Goal: Task Accomplishment & Management: Complete application form

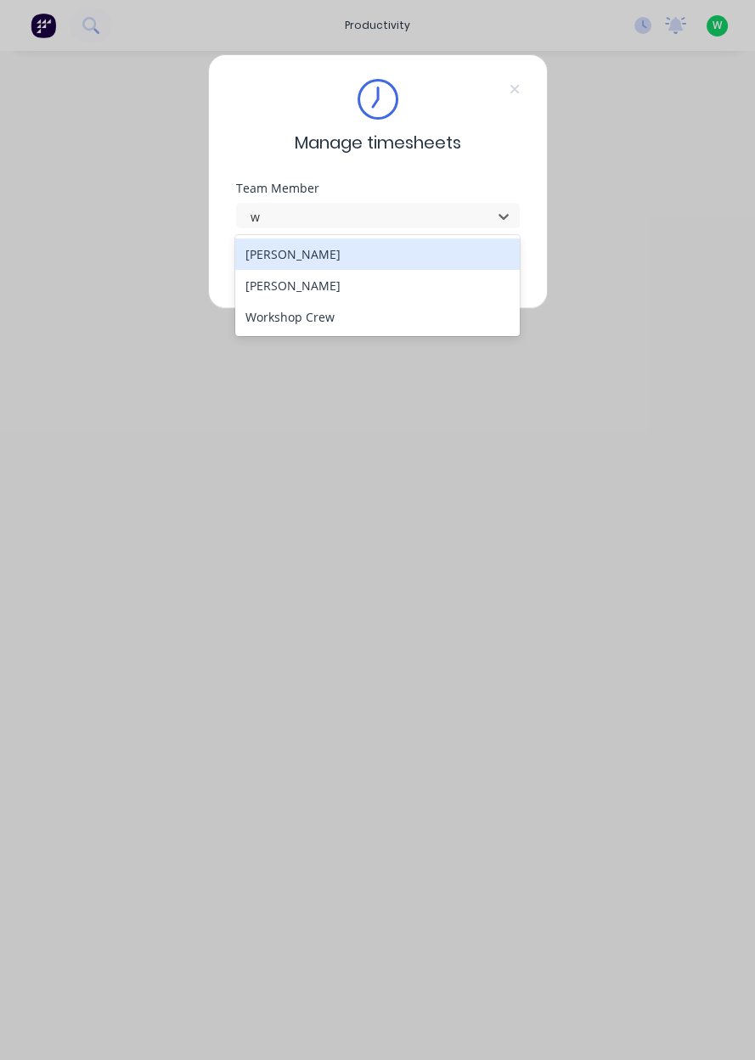
click at [326, 291] on div "[PERSON_NAME]" at bounding box center [377, 285] width 284 height 31
type input "w"
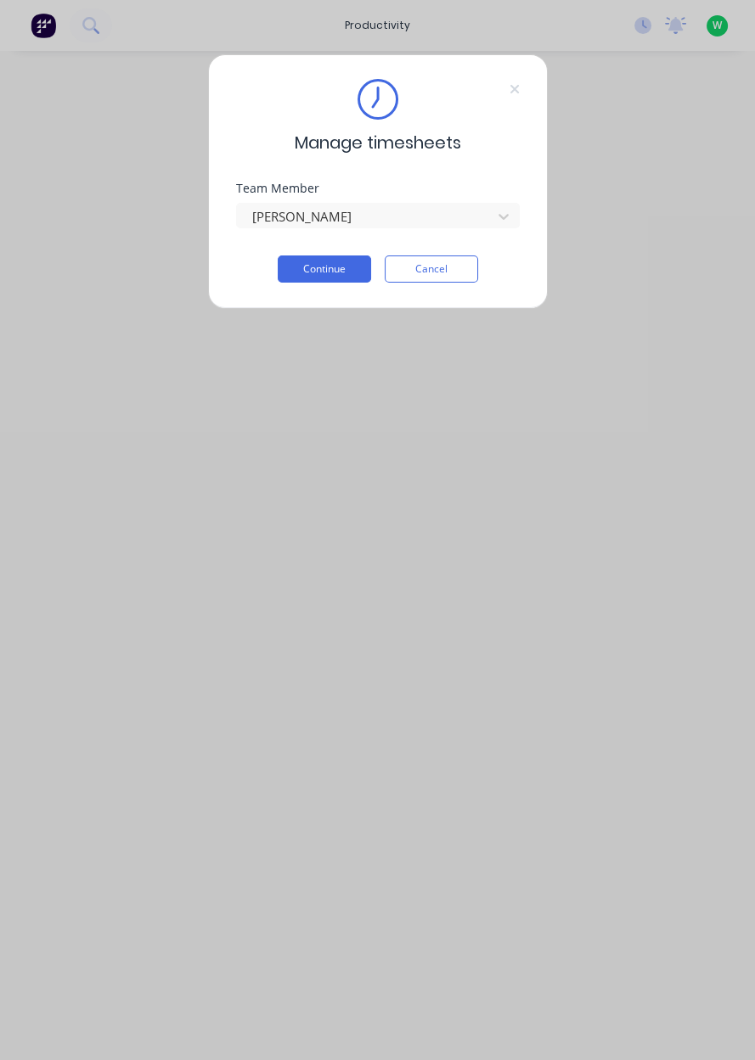
click at [325, 271] on button "Continue" at bounding box center [324, 268] width 93 height 27
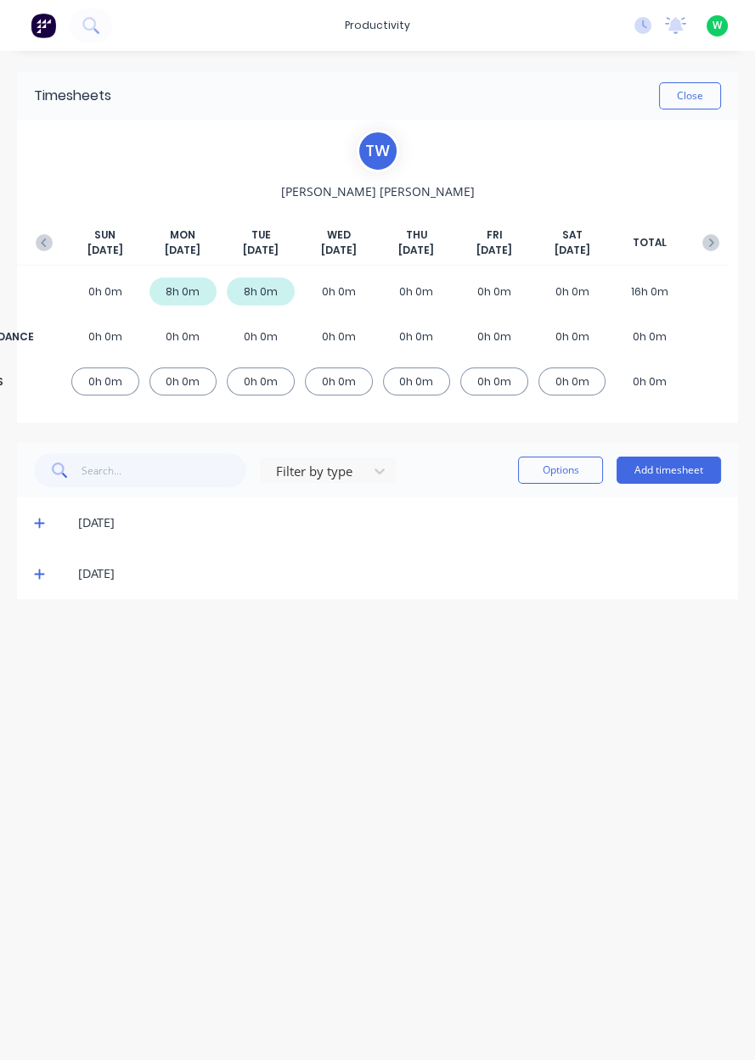
click at [679, 463] on button "Add timesheet" at bounding box center [668, 470] width 104 height 27
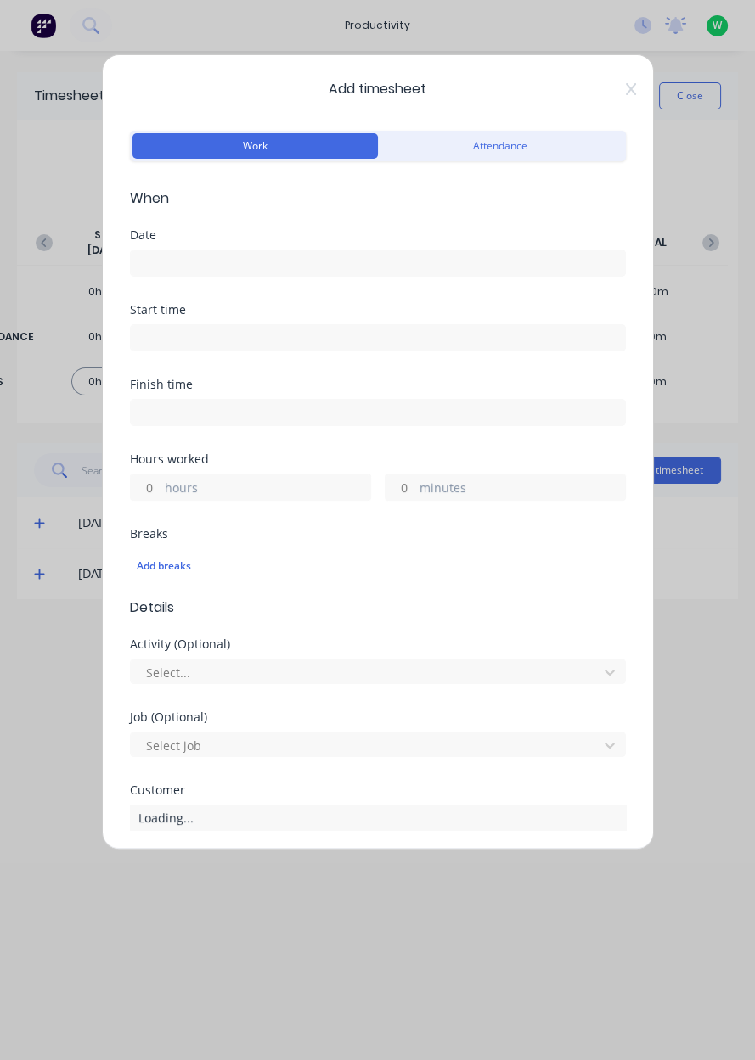
click at [385, 259] on input at bounding box center [378, 262] width 494 height 25
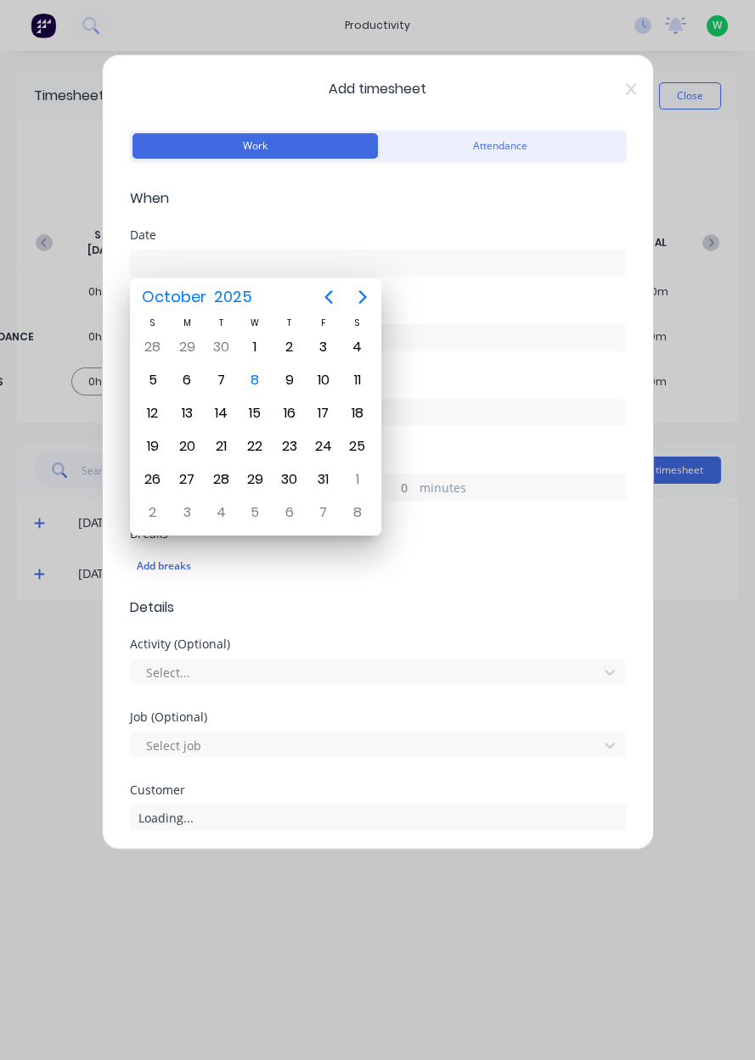
click at [259, 377] on div "8" at bounding box center [254, 379] width 25 height 25
type input "[DATE]"
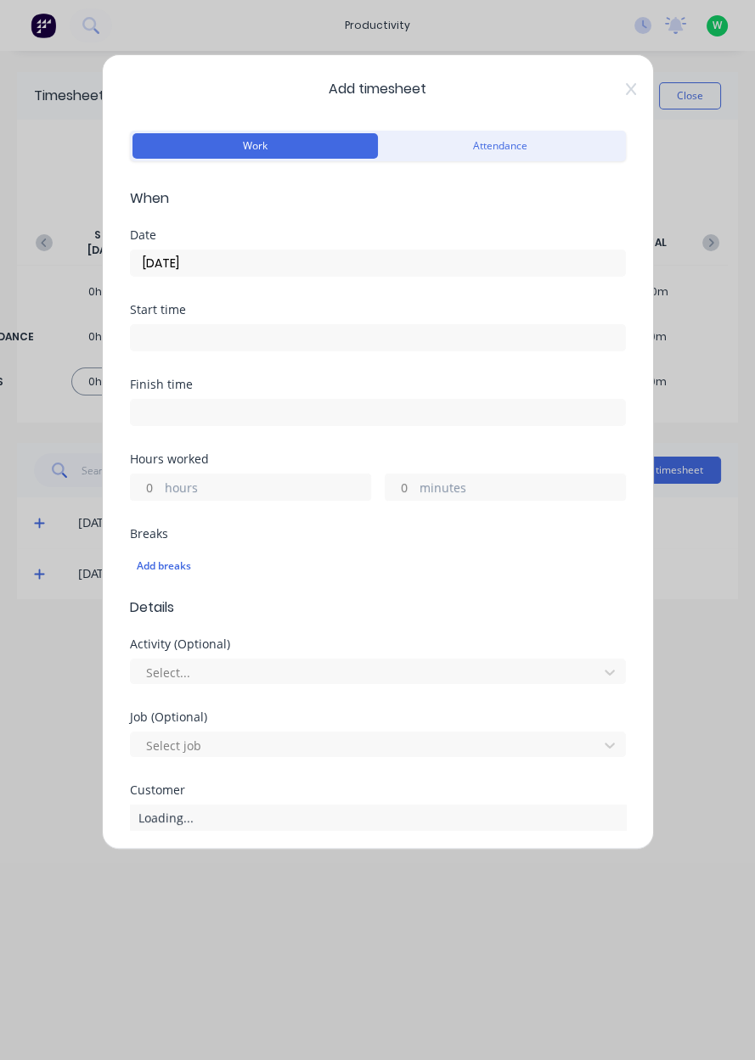
click at [257, 485] on label "hours" at bounding box center [267, 489] width 205 height 21
click at [160, 485] on input "hours" at bounding box center [146, 486] width 30 height 25
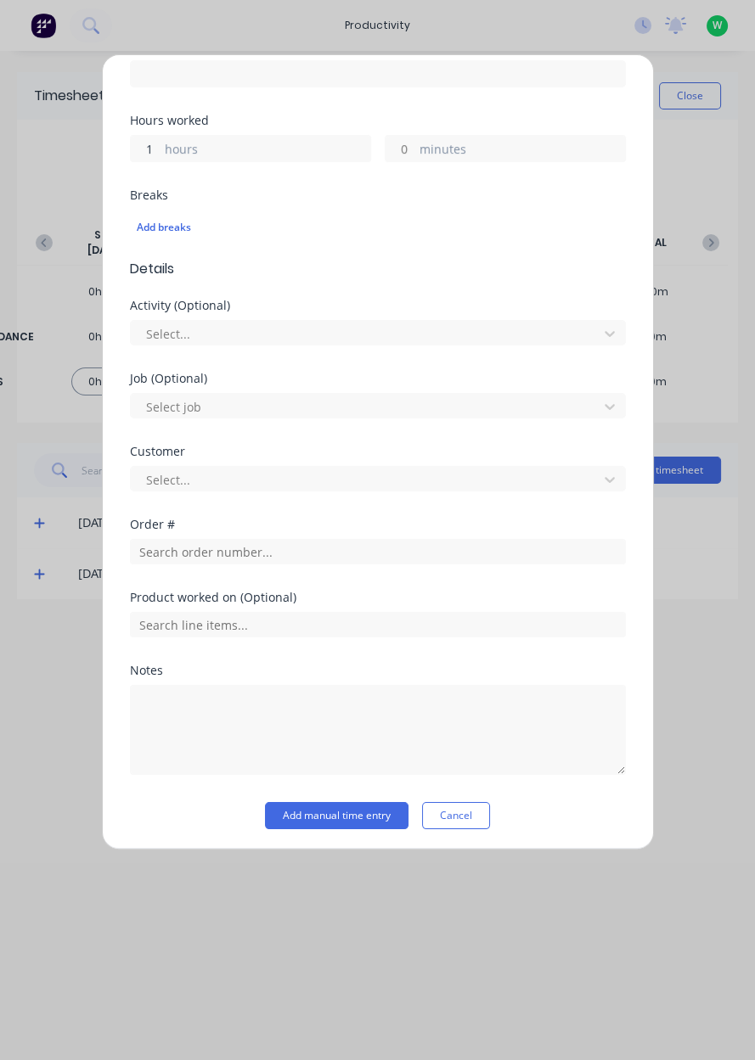
scroll to position [339, 0]
type input "1"
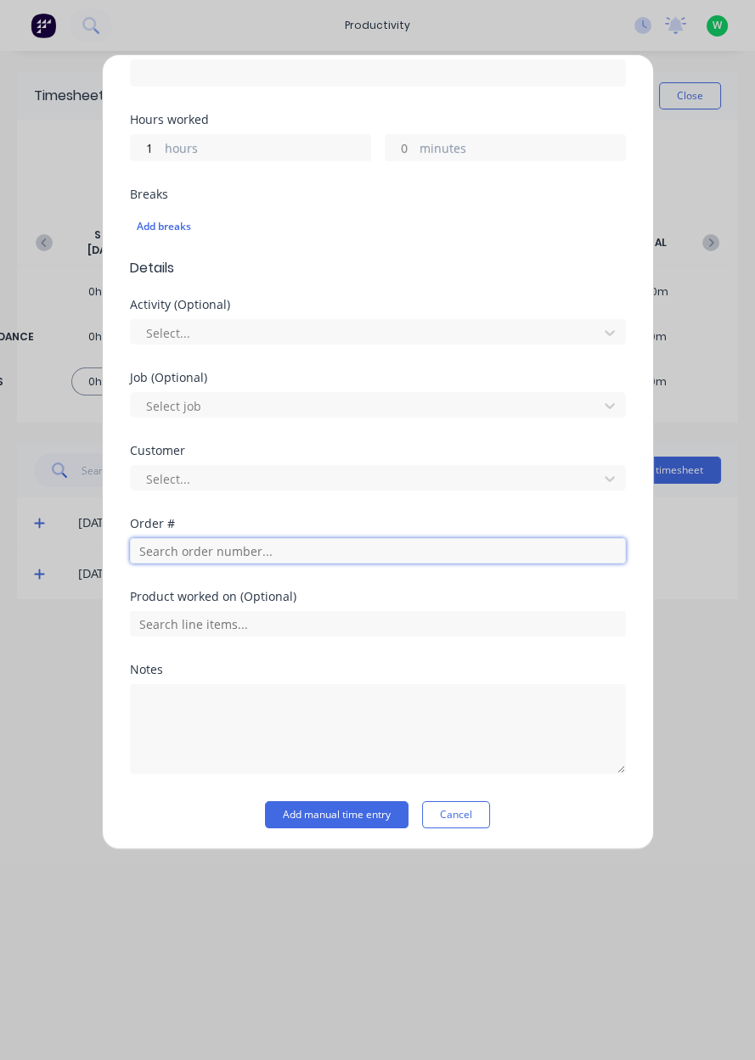
click at [262, 547] on input "text" at bounding box center [378, 550] width 496 height 25
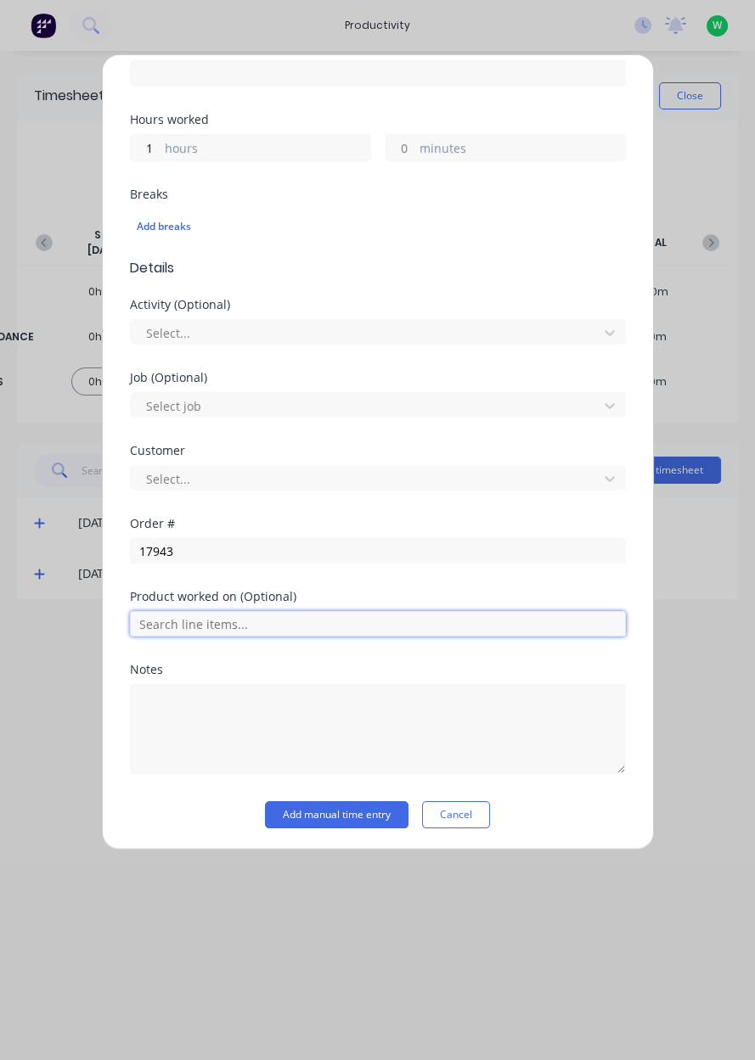
click at [228, 611] on input "text" at bounding box center [378, 623] width 496 height 25
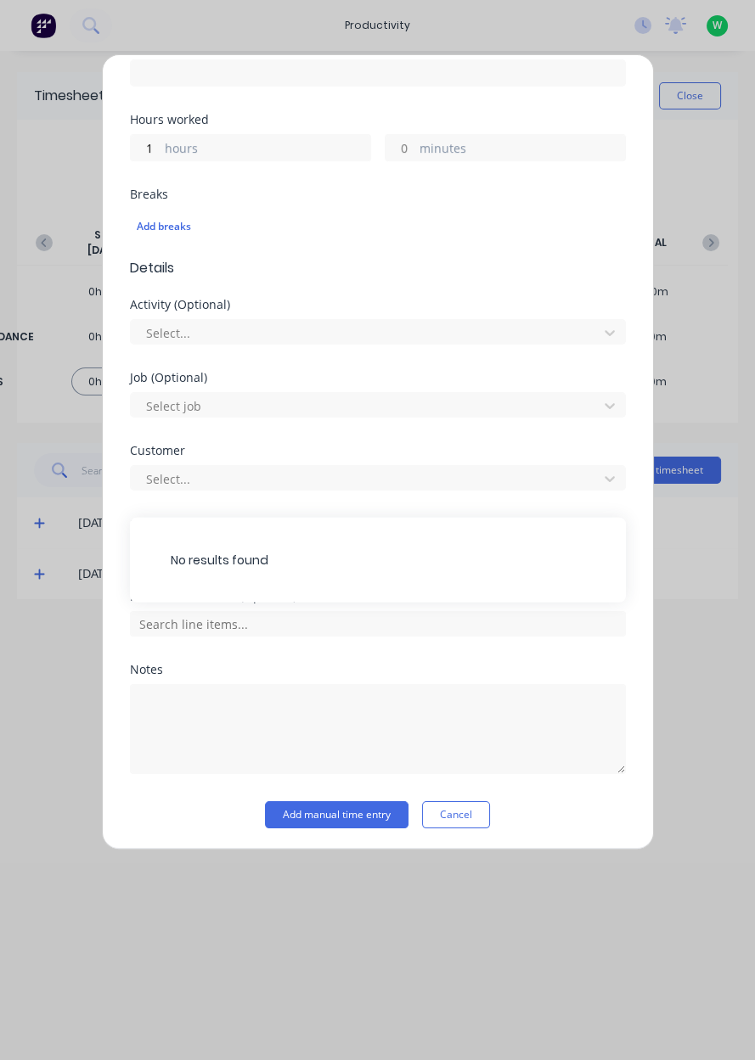
click at [345, 555] on div "No results found" at bounding box center [378, 560] width 496 height 85
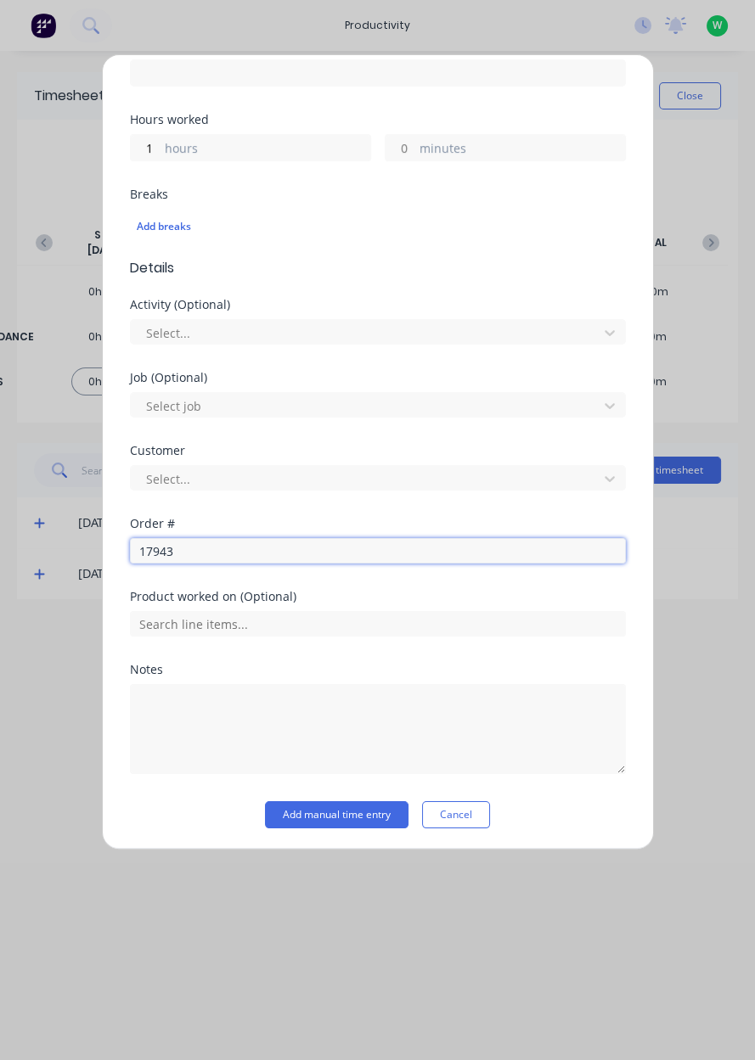
click at [299, 543] on input "17943" at bounding box center [378, 550] width 496 height 25
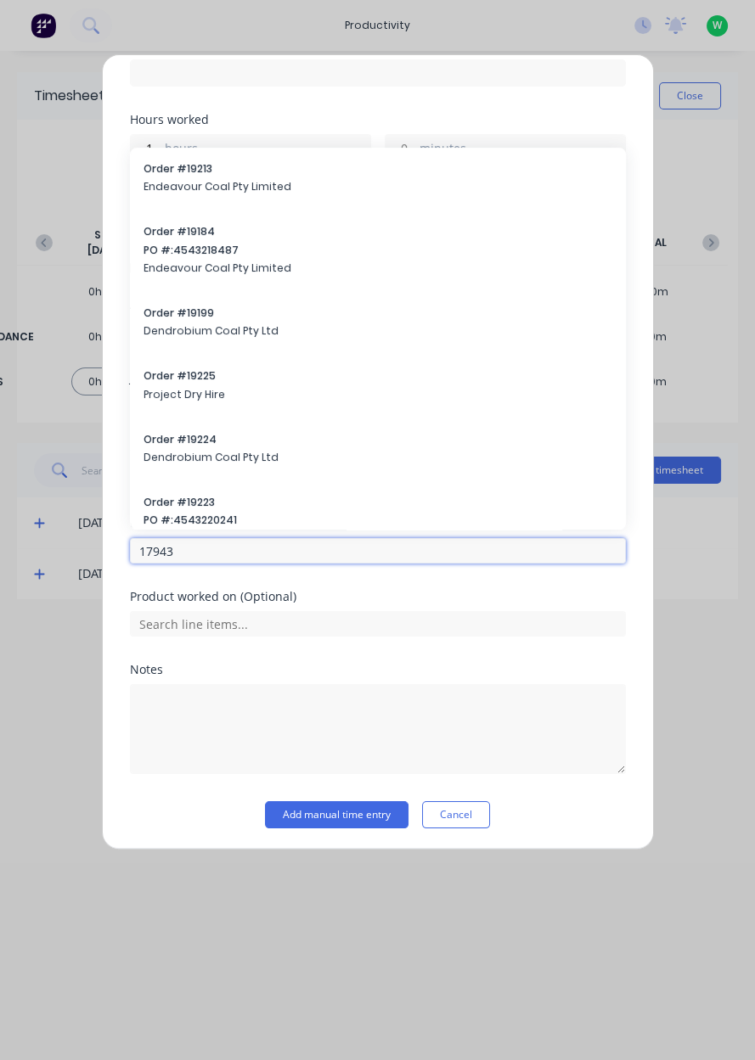
click at [407, 552] on input "17943" at bounding box center [378, 550] width 496 height 25
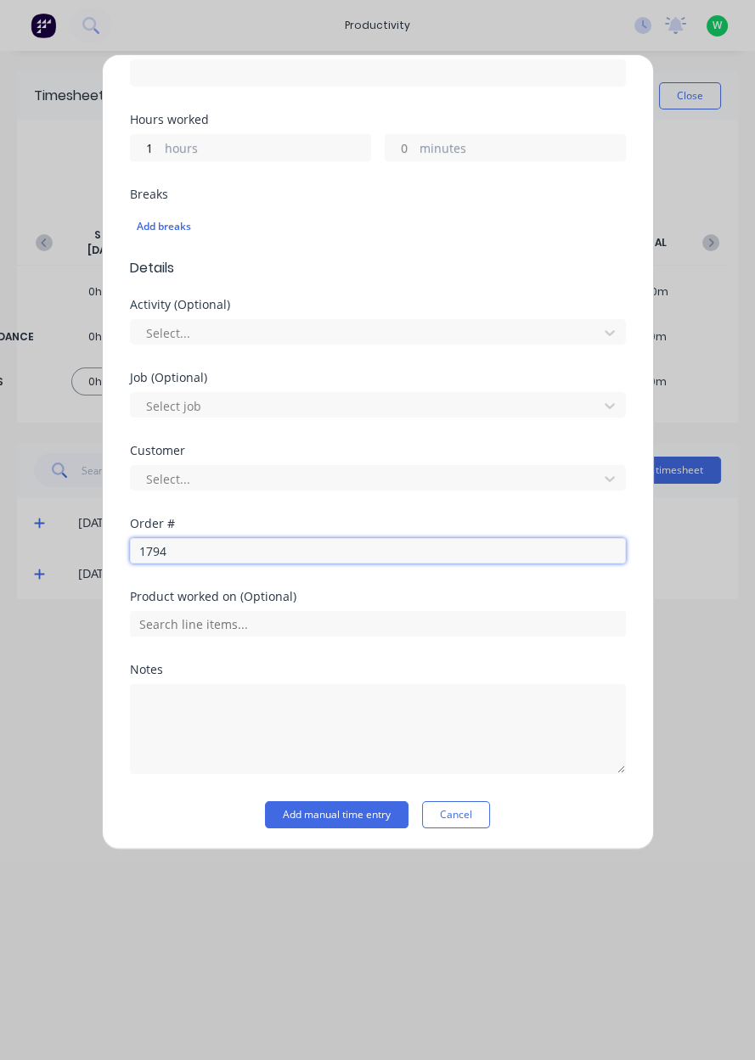
type input "17943"
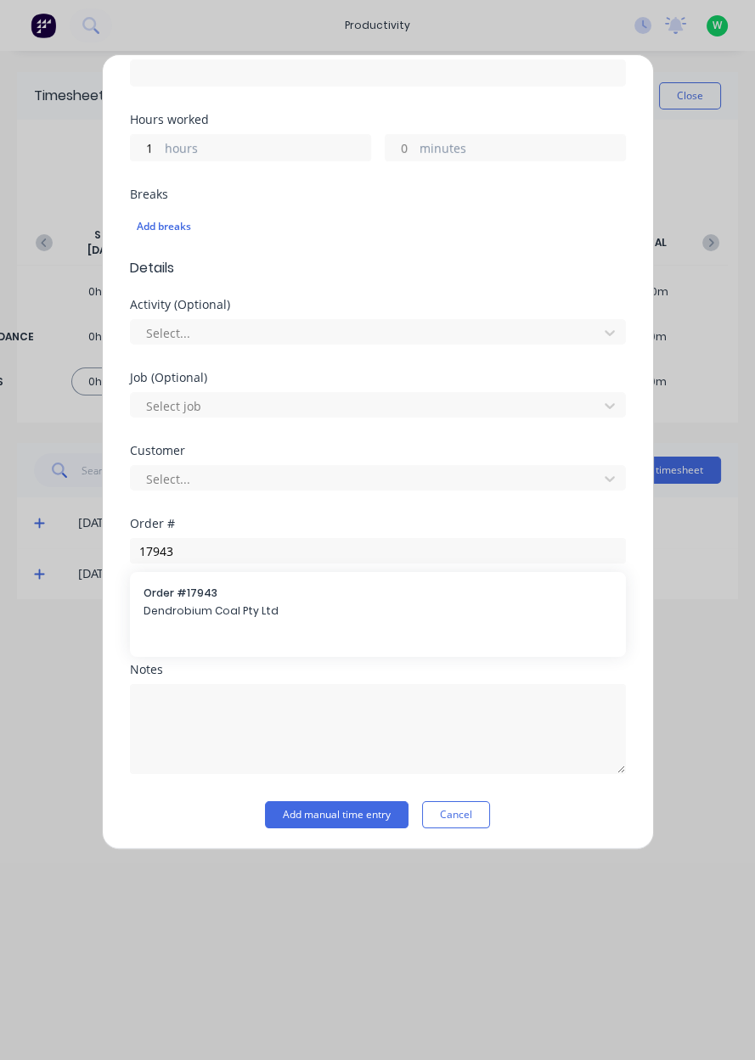
click at [231, 608] on span "Dendrobium Coal Pty Ltd" at bounding box center [377, 610] width 468 height 15
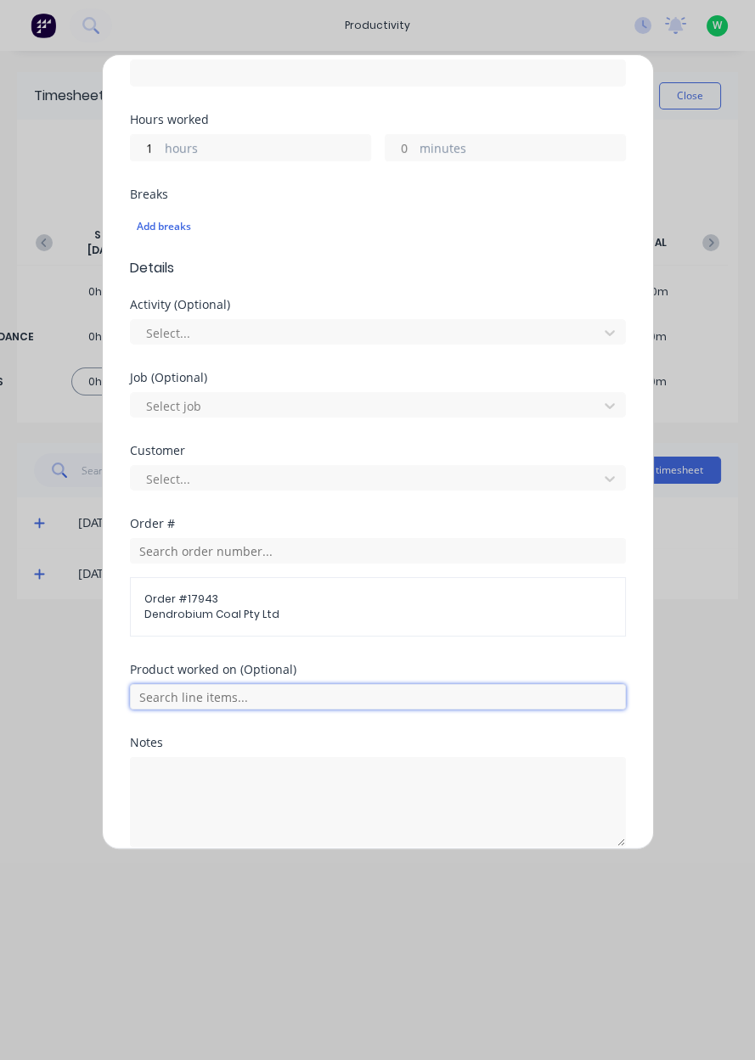
click at [261, 689] on input "text" at bounding box center [378, 696] width 496 height 25
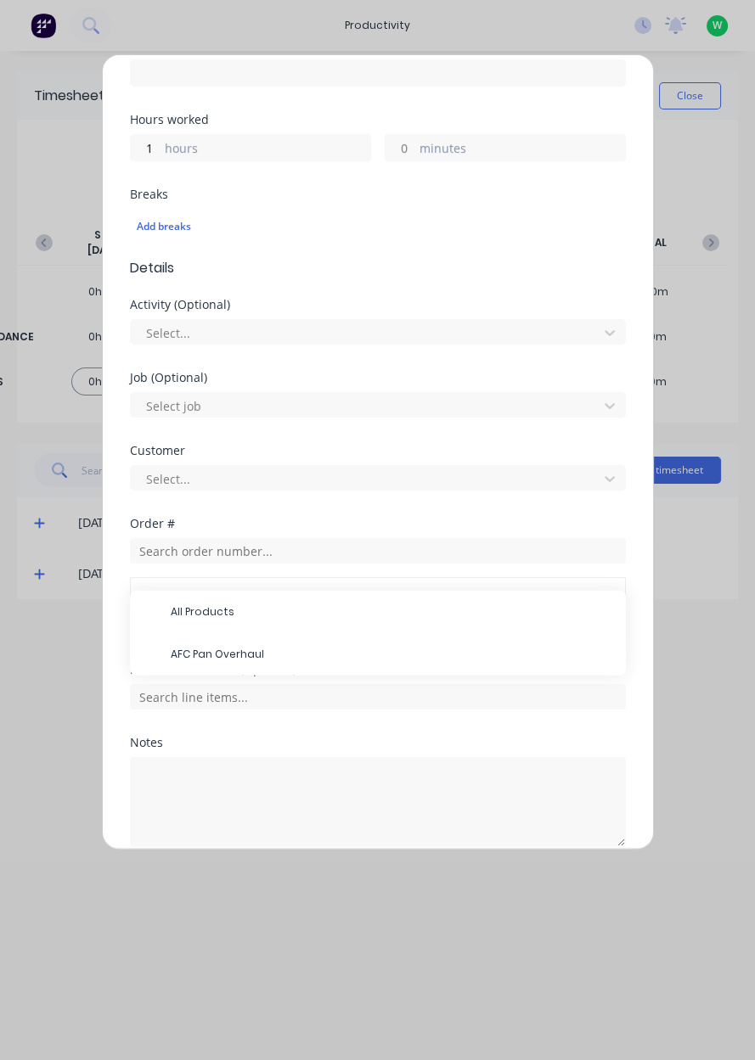
click at [258, 647] on span "AFC Pan Overhaul" at bounding box center [391, 654] width 441 height 15
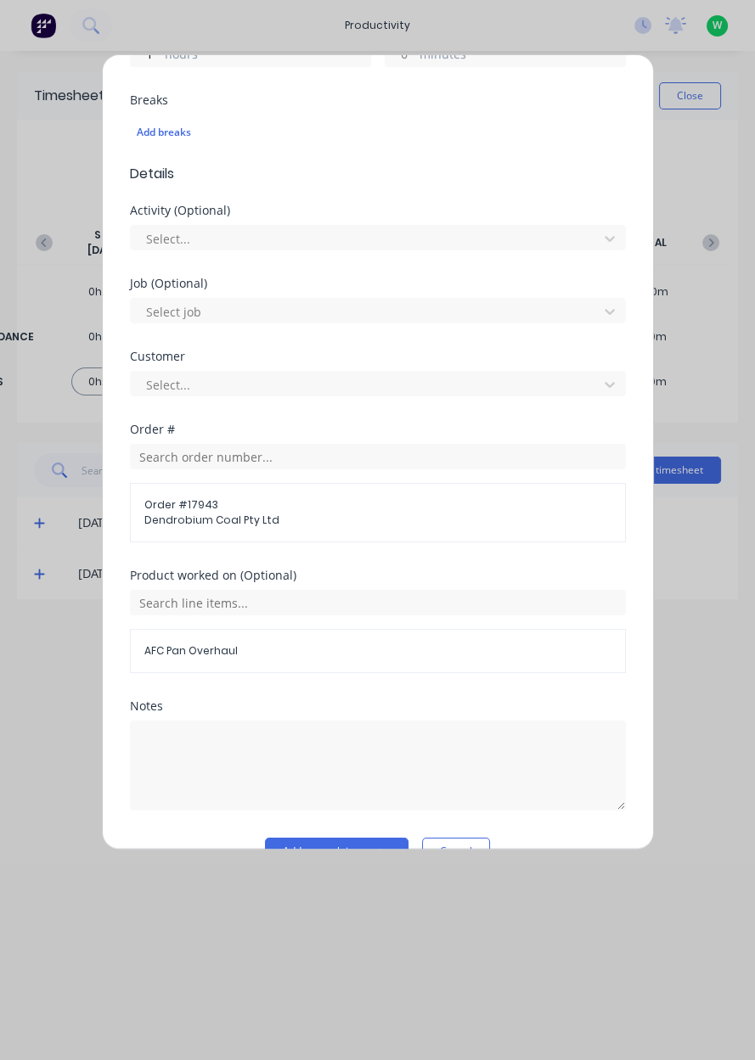
scroll to position [469, 0]
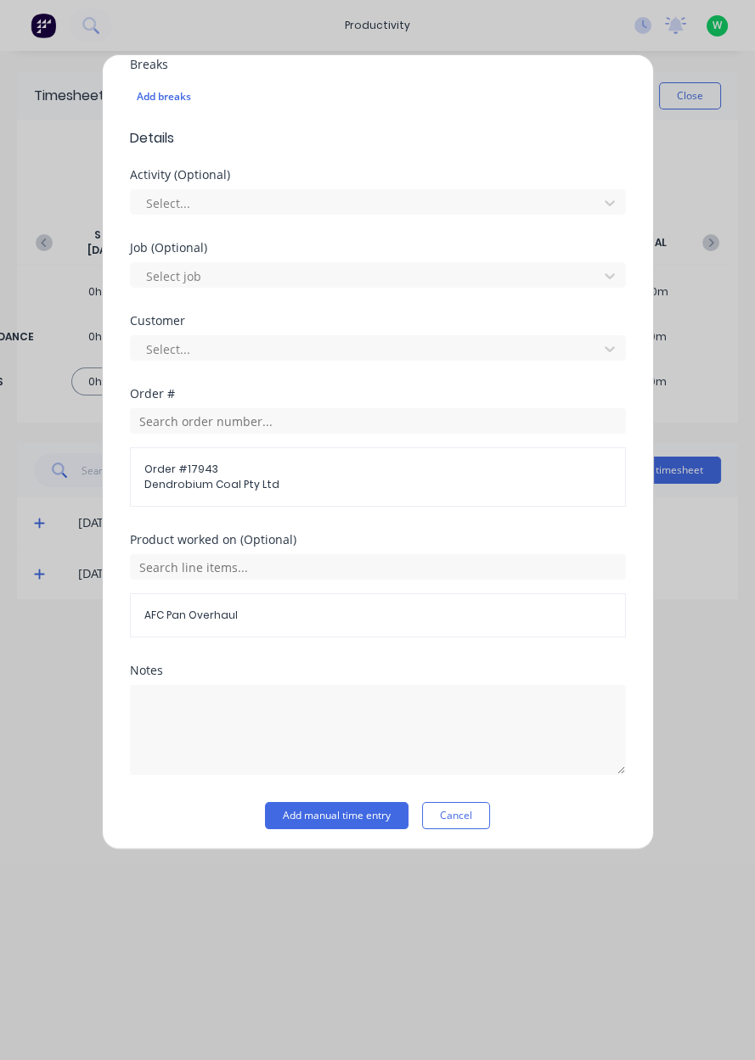
click at [358, 809] on button "Add manual time entry" at bounding box center [336, 815] width 143 height 27
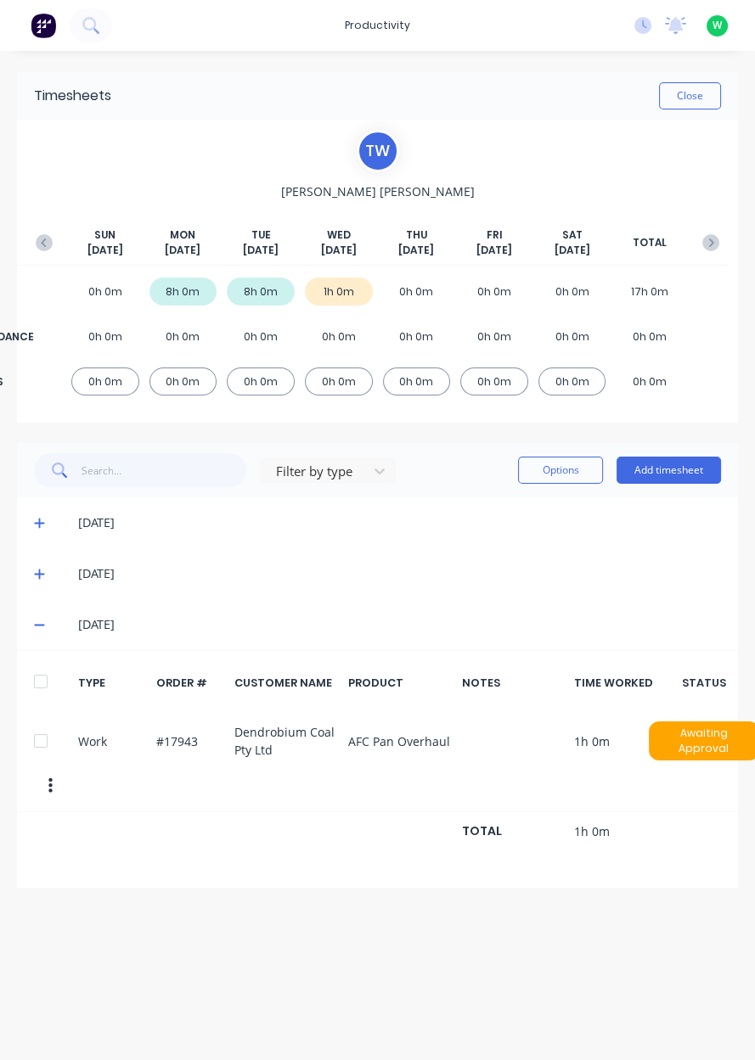
click at [682, 475] on button "Add timesheet" at bounding box center [668, 470] width 104 height 27
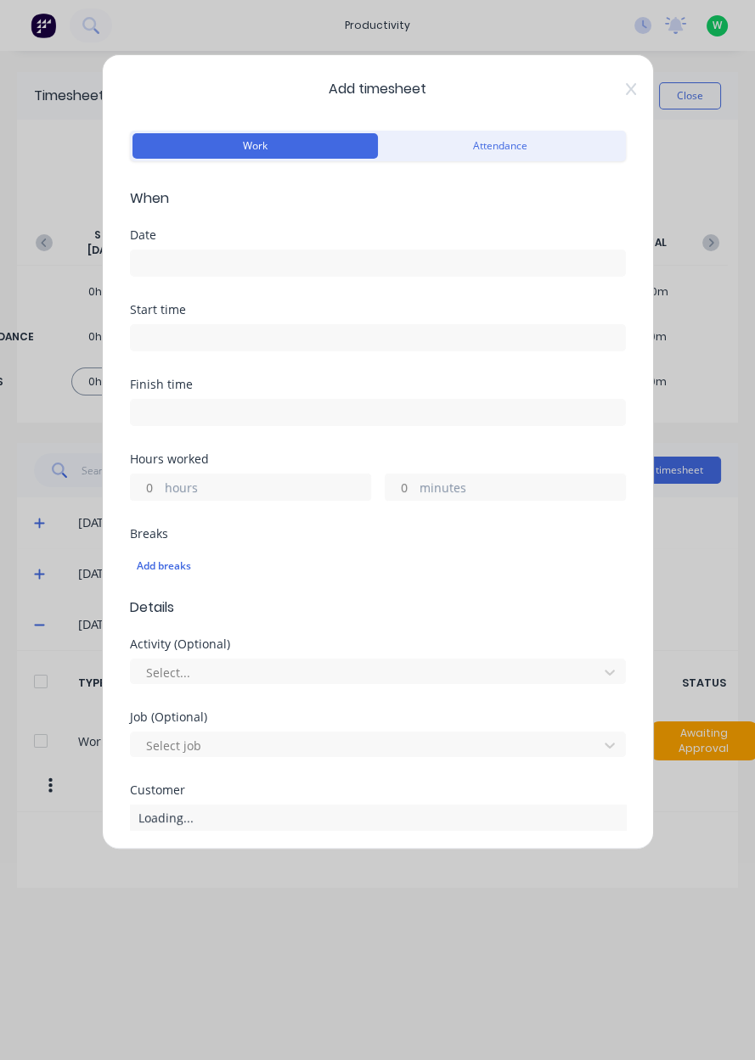
click at [303, 261] on input at bounding box center [378, 262] width 494 height 25
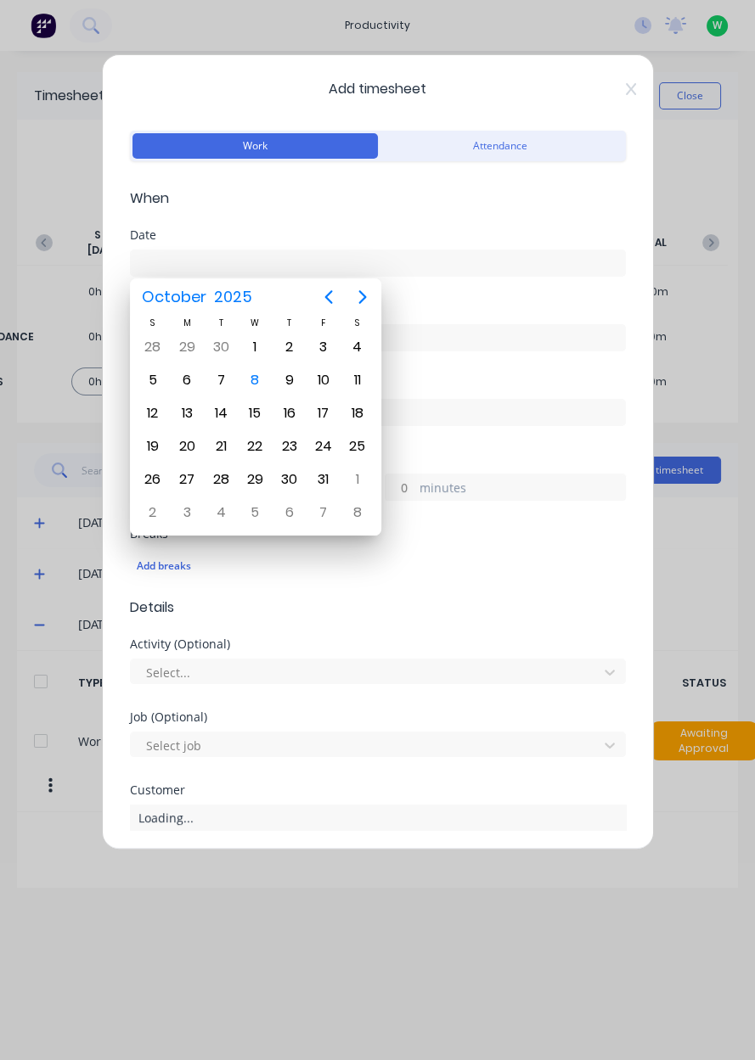
click at [258, 375] on div "8" at bounding box center [254, 379] width 25 height 25
type input "[DATE]"
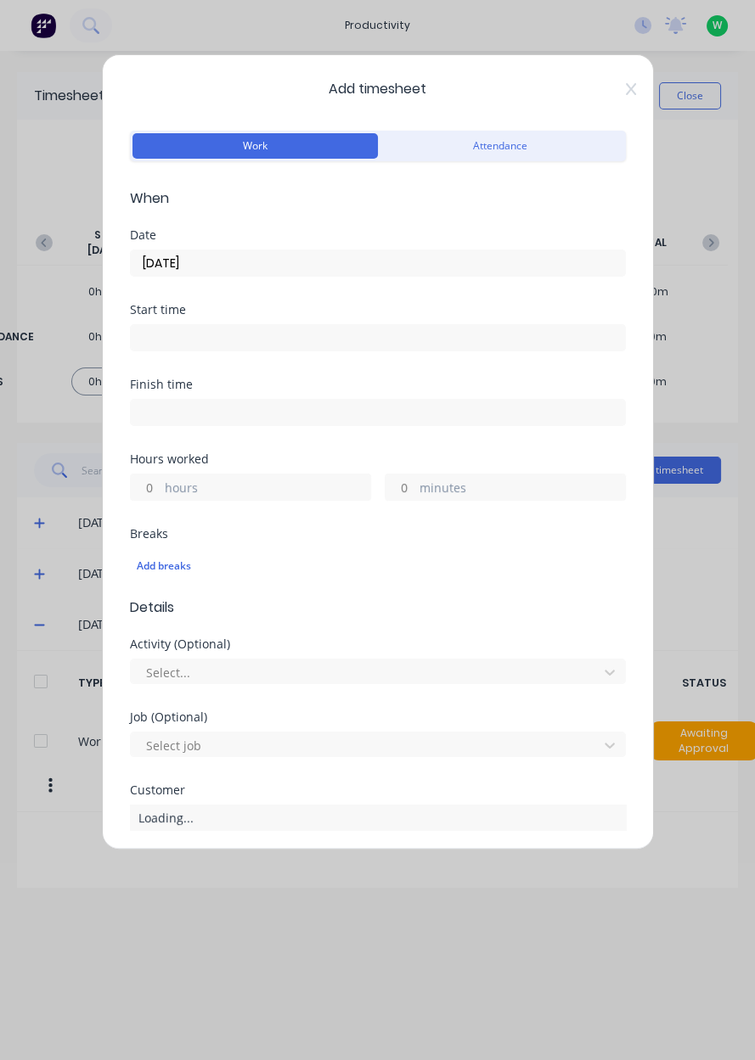
click at [275, 482] on label "hours" at bounding box center [267, 489] width 205 height 21
click at [160, 482] on input "hours" at bounding box center [146, 486] width 30 height 25
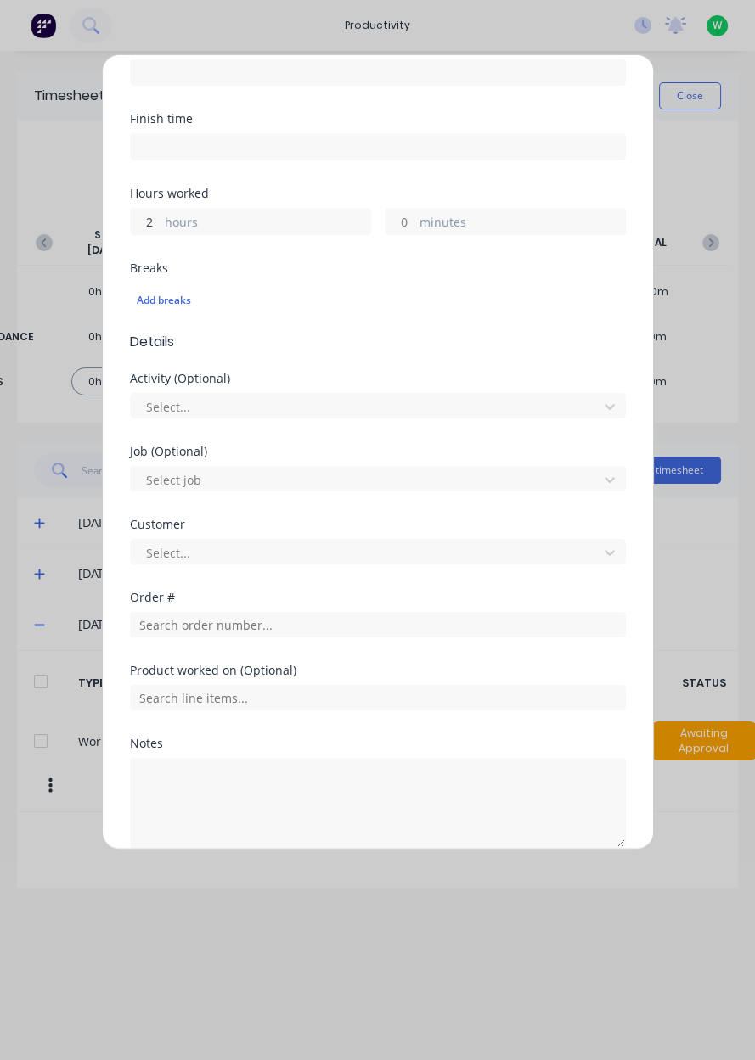
scroll to position [339, 0]
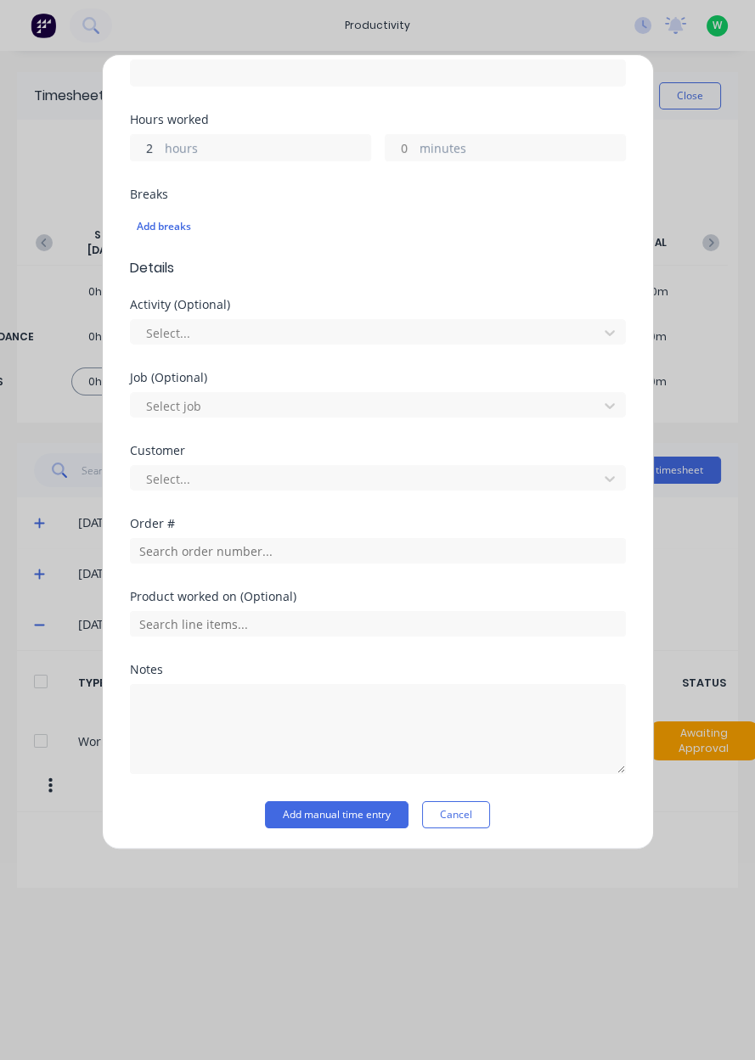
type input "2"
click at [268, 555] on input "text" at bounding box center [378, 550] width 496 height 25
click at [230, 607] on div at bounding box center [378, 622] width 496 height 30
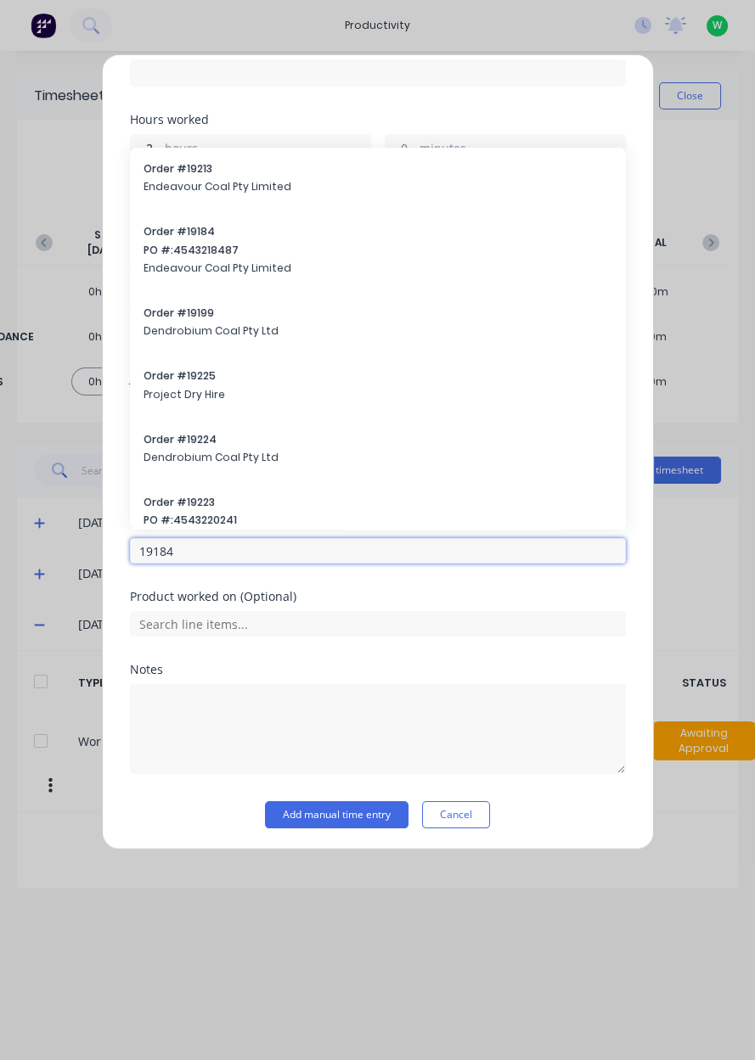
click at [307, 547] on input "19184" at bounding box center [378, 550] width 496 height 25
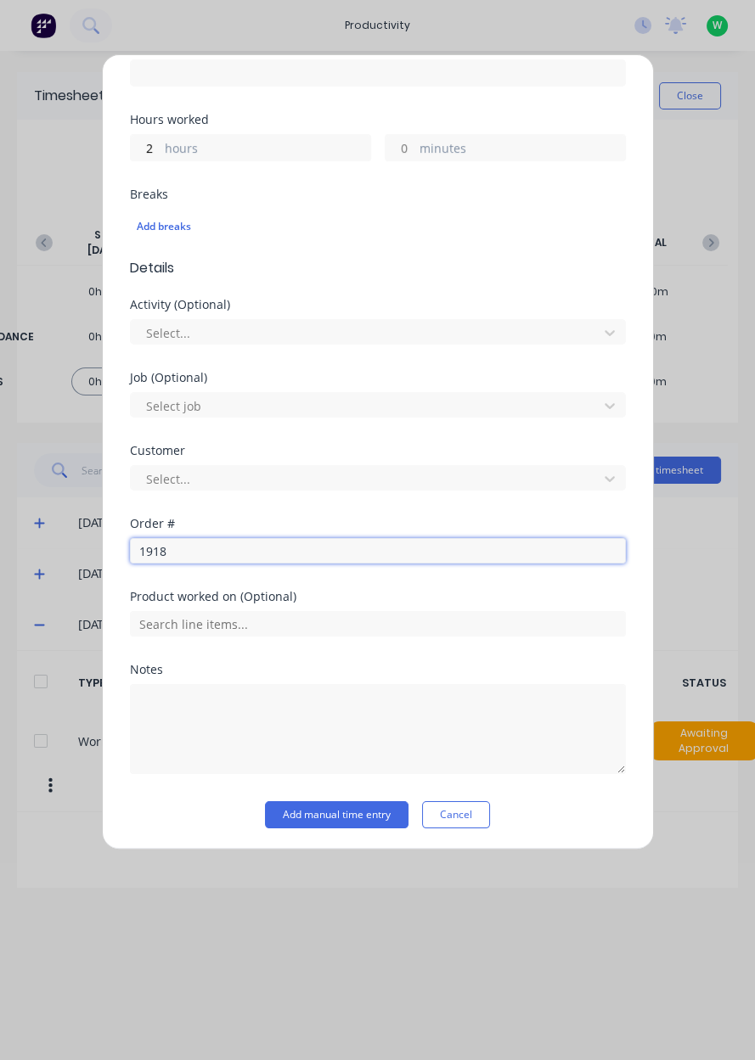
type input "19184"
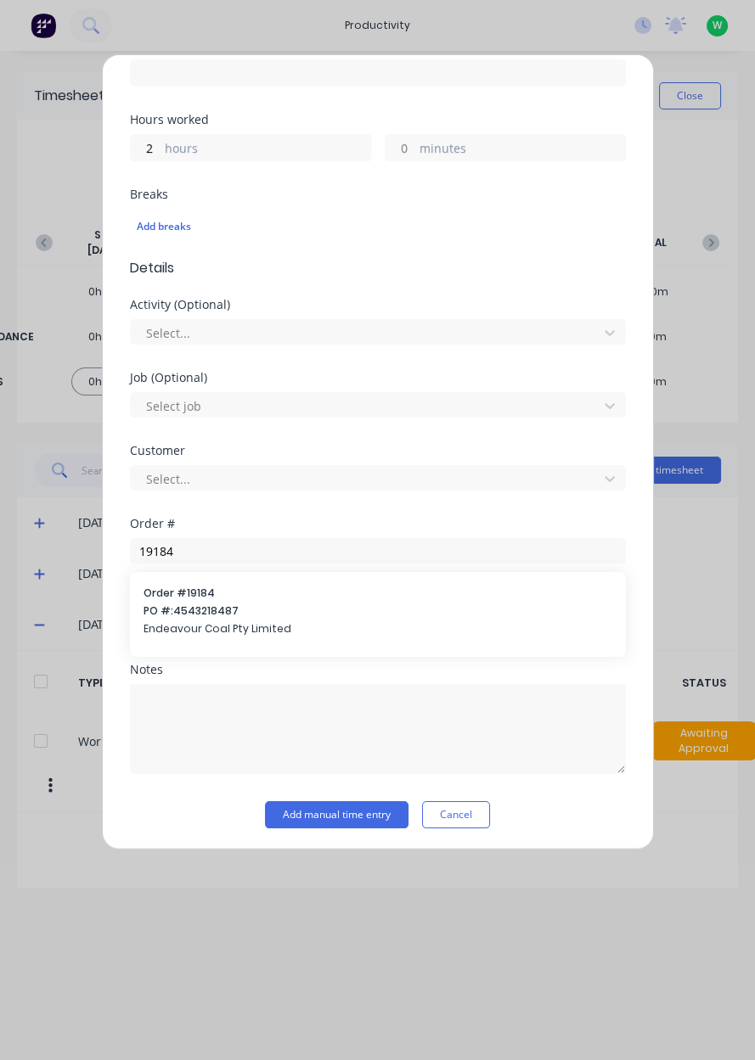
click at [238, 608] on span "PO #: 4543218487" at bounding box center [377, 610] width 468 height 15
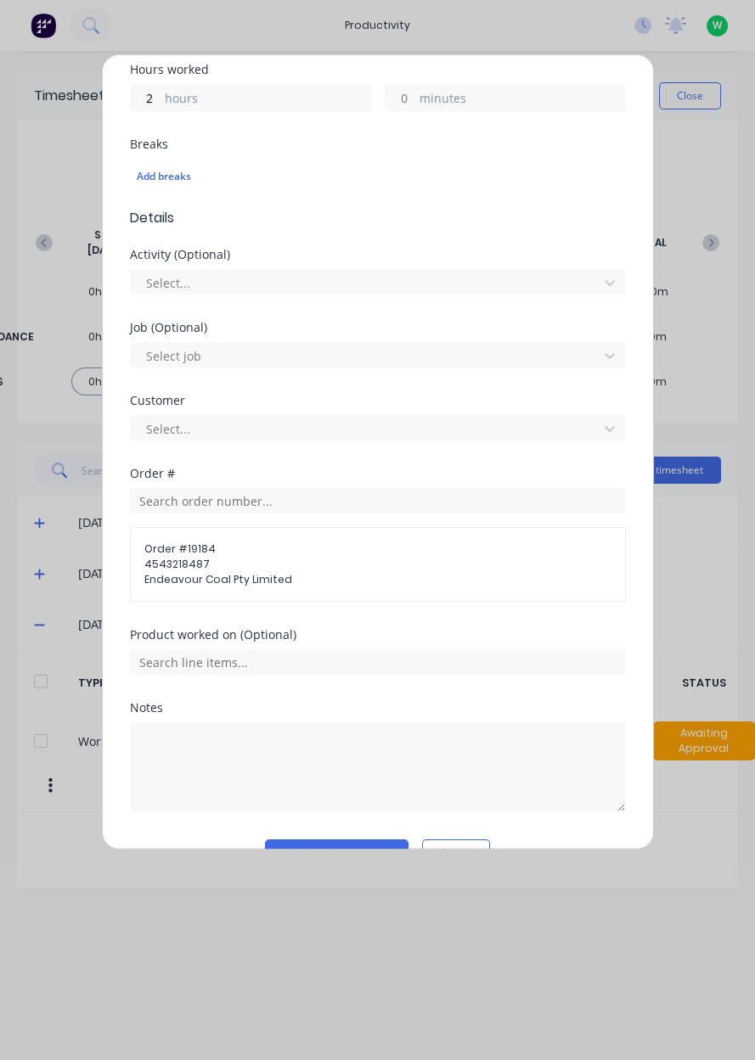
scroll to position [428, 0]
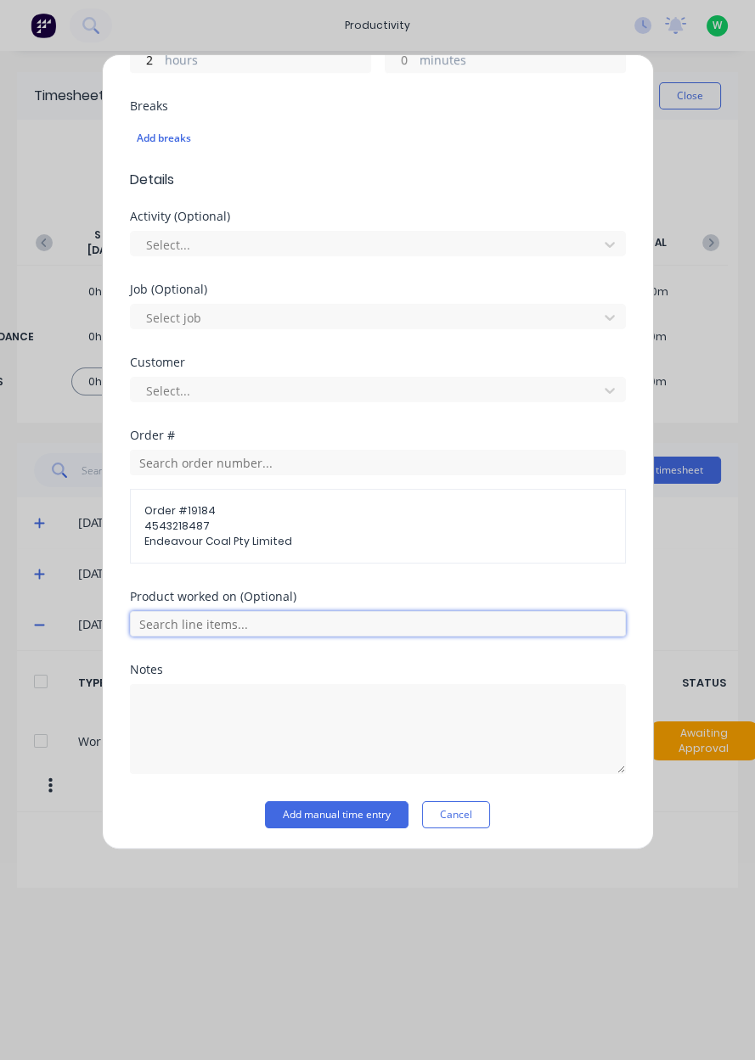
click at [320, 628] on input "text" at bounding box center [378, 623] width 496 height 25
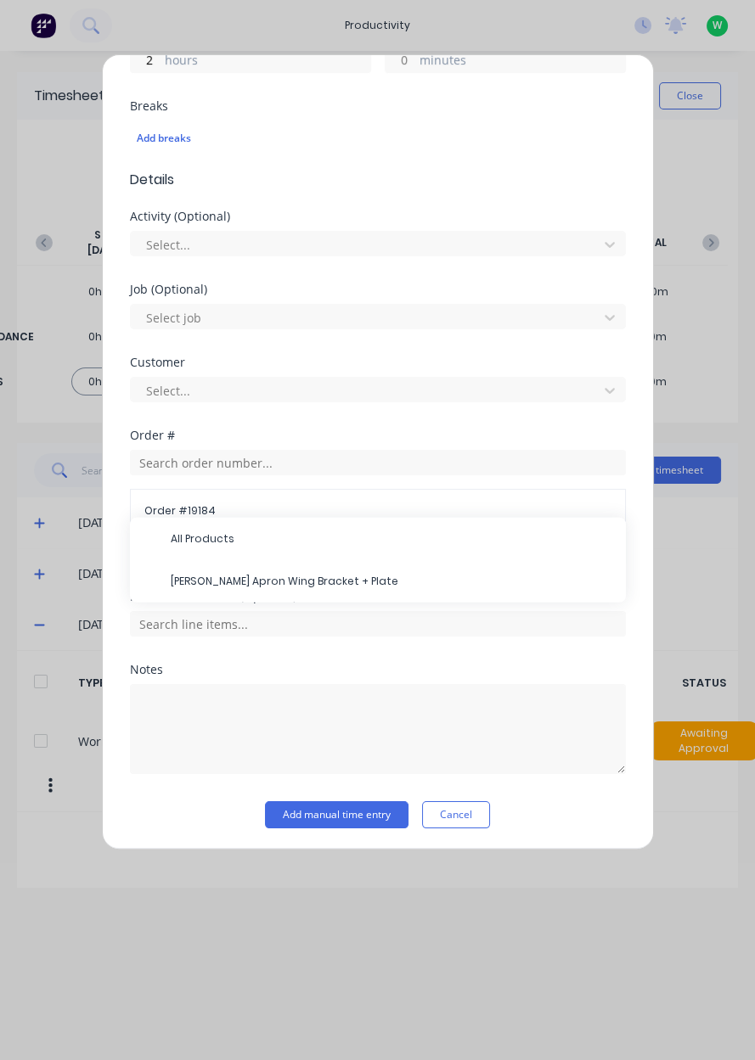
click at [324, 581] on span "[PERSON_NAME] Apron Wing Bracket + Plate" at bounding box center [391, 581] width 441 height 15
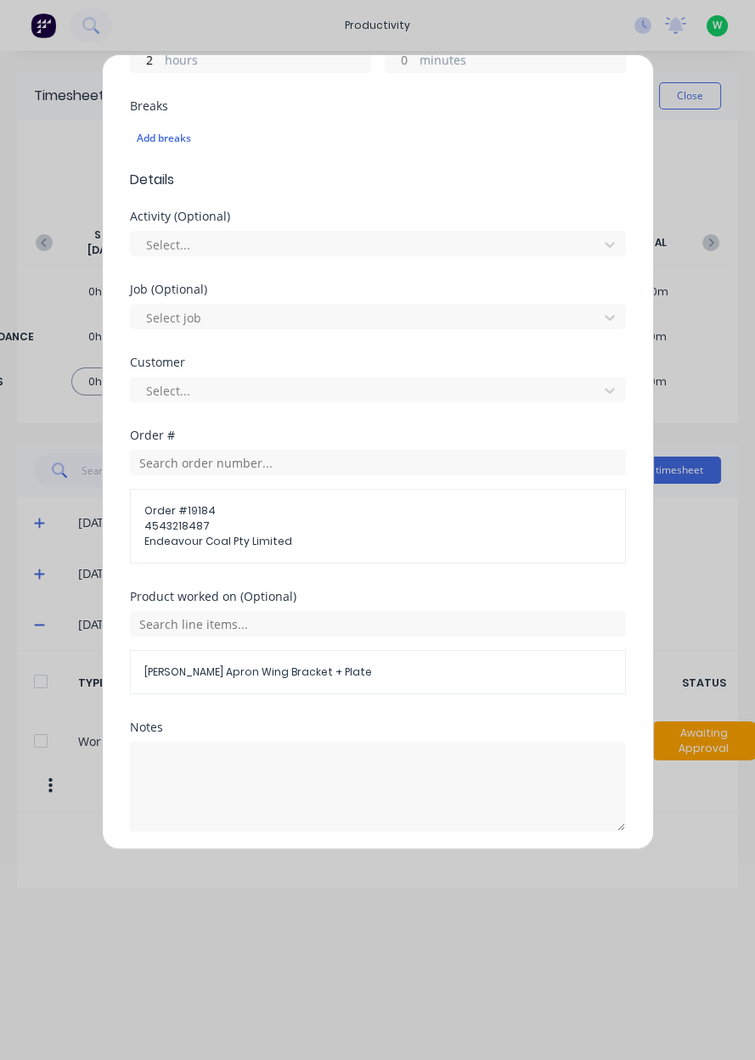
scroll to position [485, 0]
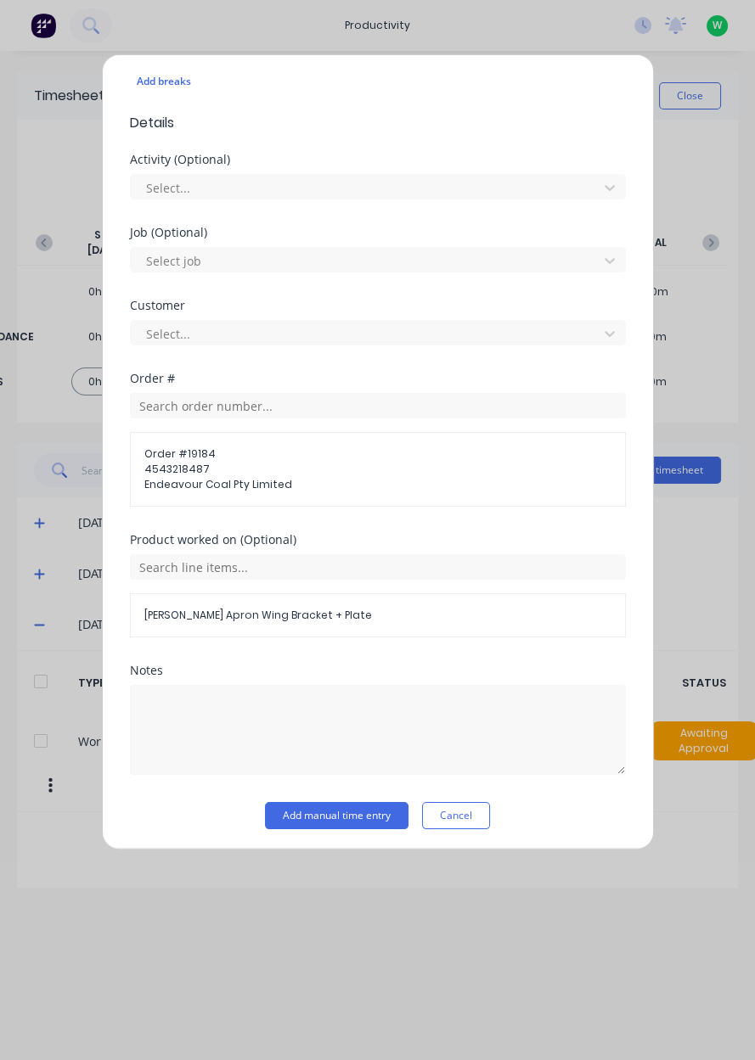
click at [370, 813] on button "Add manual time entry" at bounding box center [336, 815] width 143 height 27
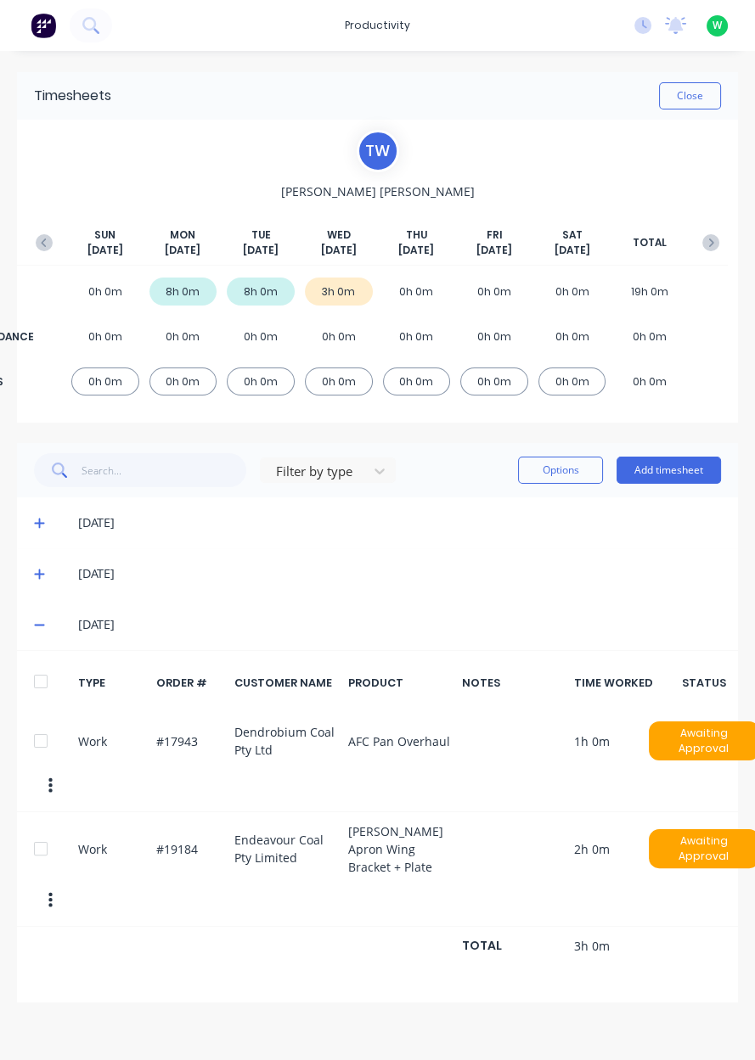
click at [687, 470] on button "Add timesheet" at bounding box center [668, 470] width 104 height 27
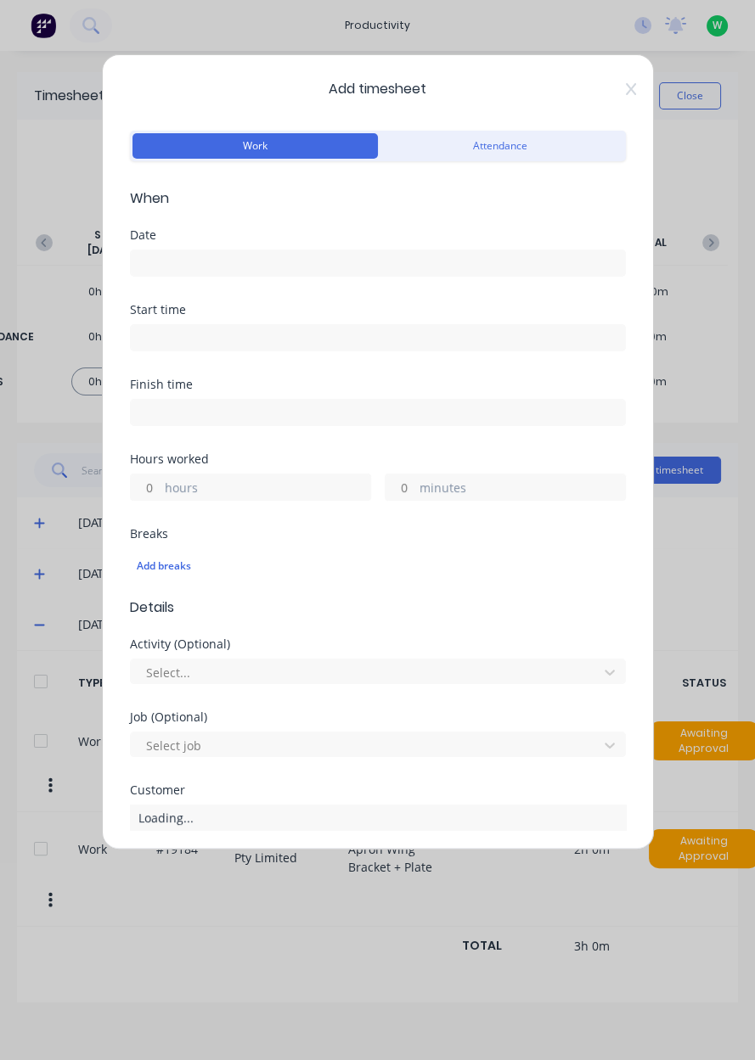
click at [317, 264] on input at bounding box center [378, 262] width 494 height 25
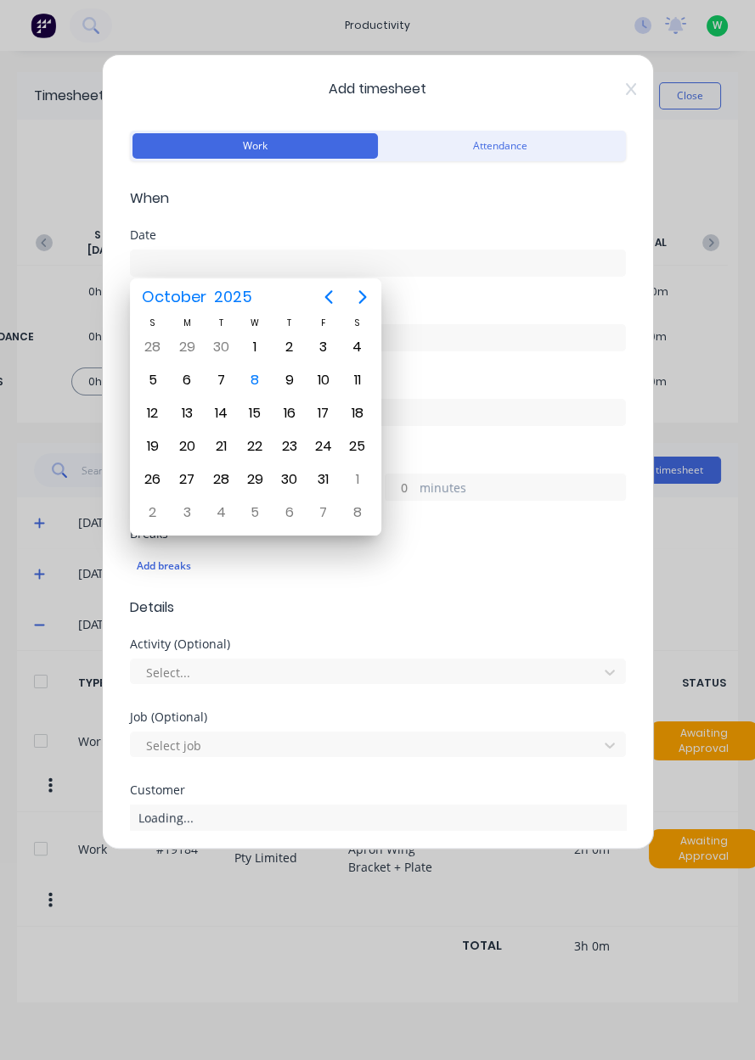
click at [262, 378] on div "8" at bounding box center [254, 379] width 25 height 25
type input "[DATE]"
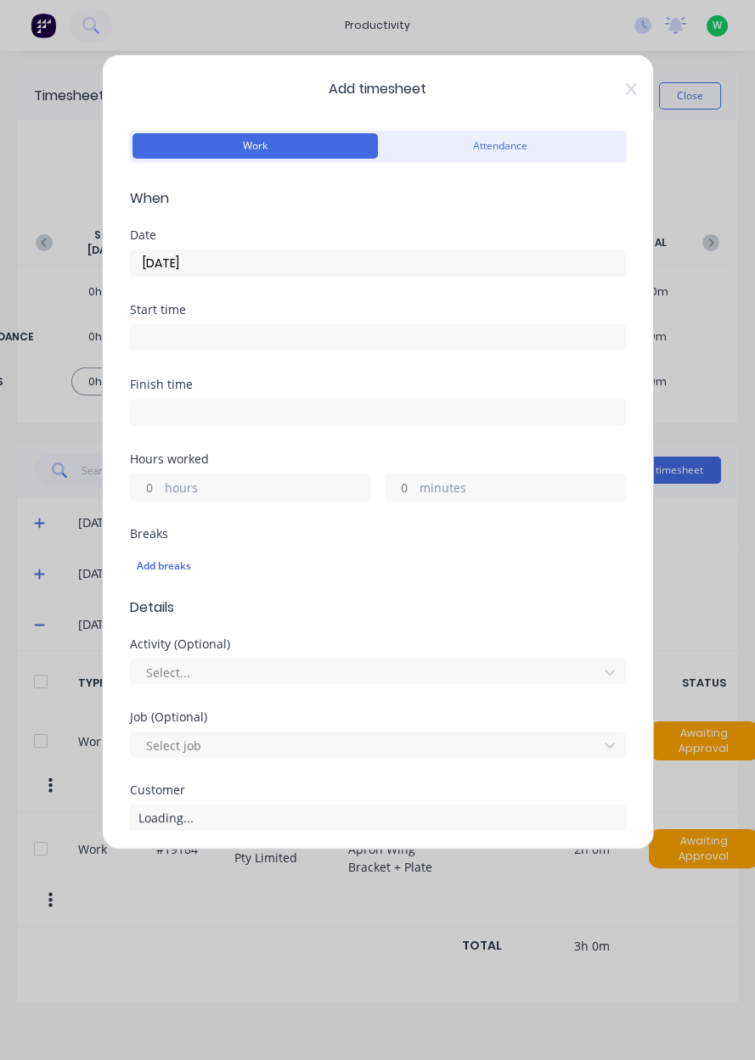
click at [457, 492] on label "minutes" at bounding box center [521, 489] width 205 height 21
click at [415, 492] on input "minutes" at bounding box center [400, 486] width 30 height 25
type input "30"
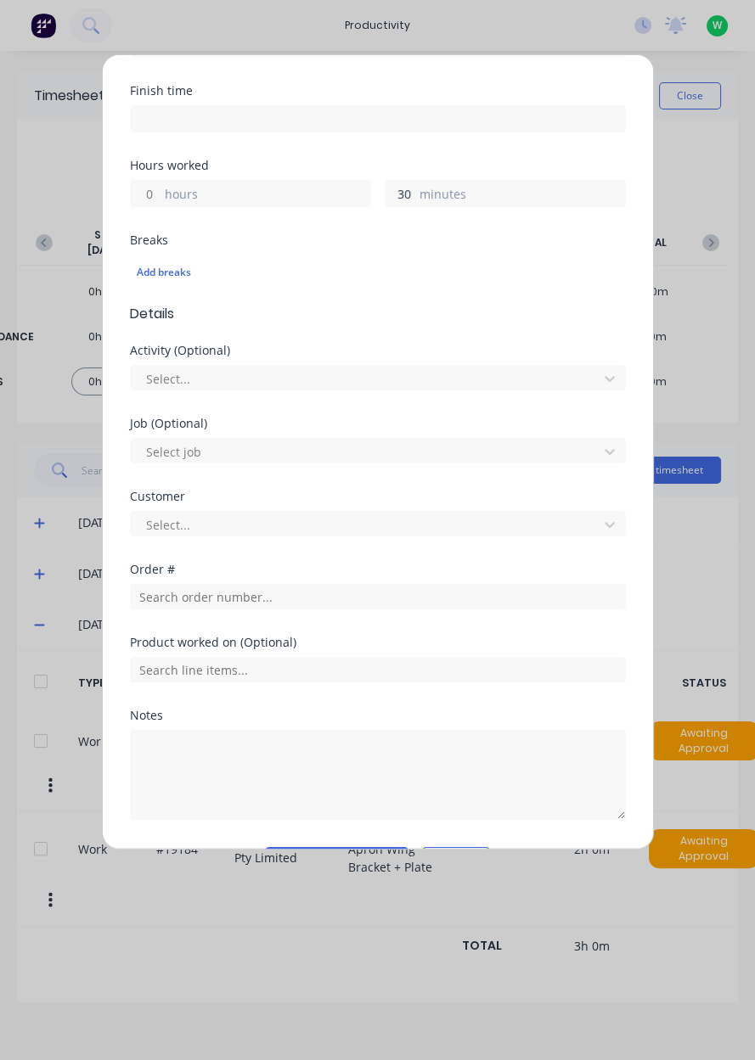
scroll to position [299, 0]
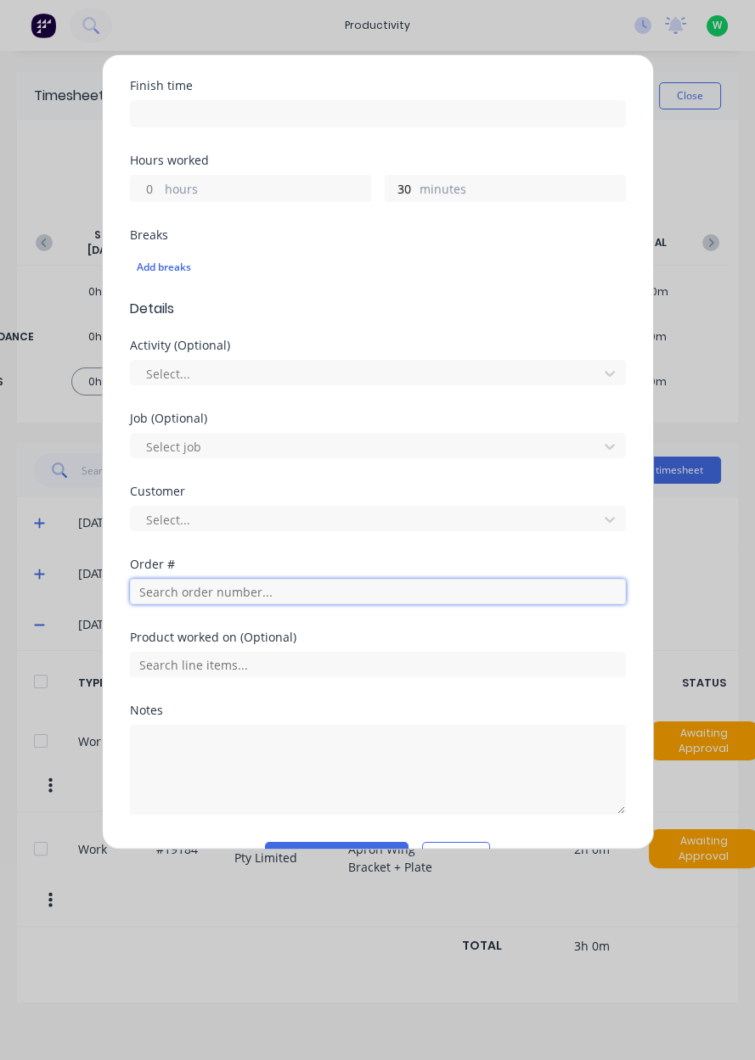
click at [303, 589] on input "text" at bounding box center [378, 591] width 496 height 25
type input "17483"
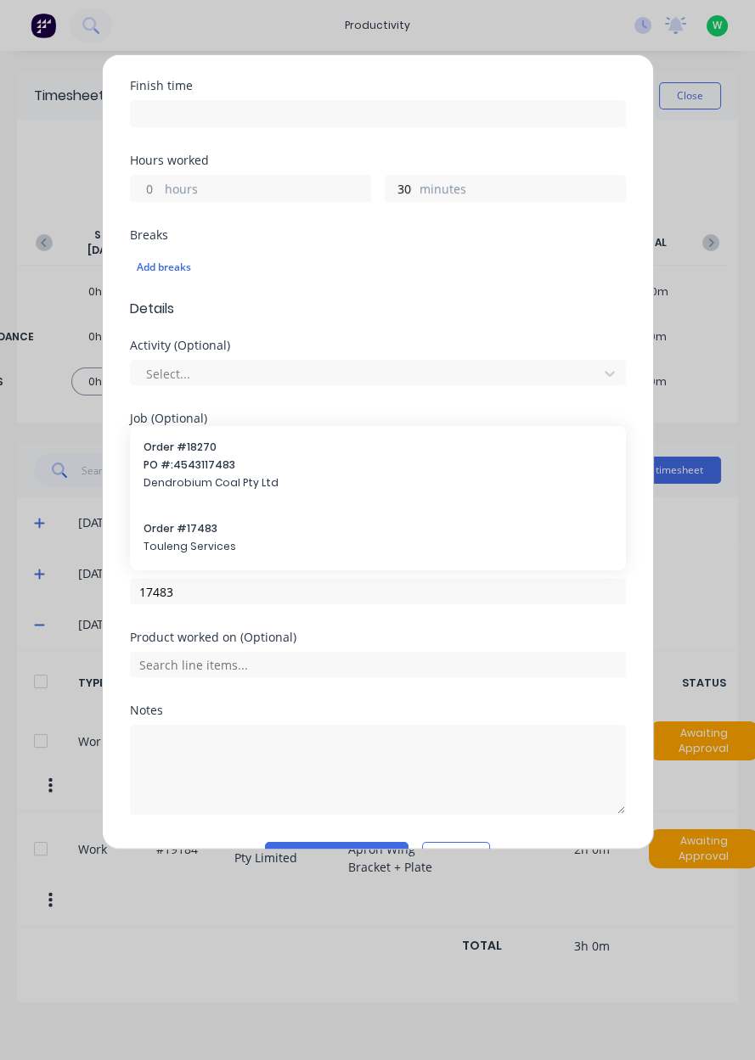
click at [215, 524] on span "Order # 17483" at bounding box center [377, 528] width 468 height 15
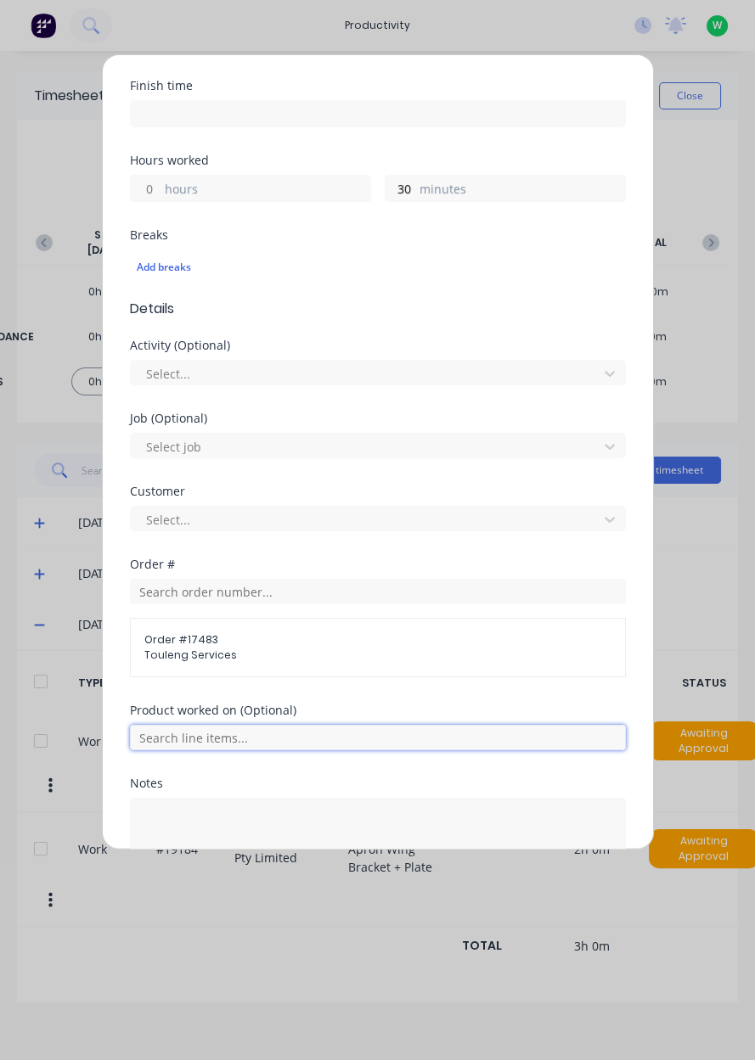
click at [324, 727] on input "text" at bounding box center [378, 737] width 496 height 25
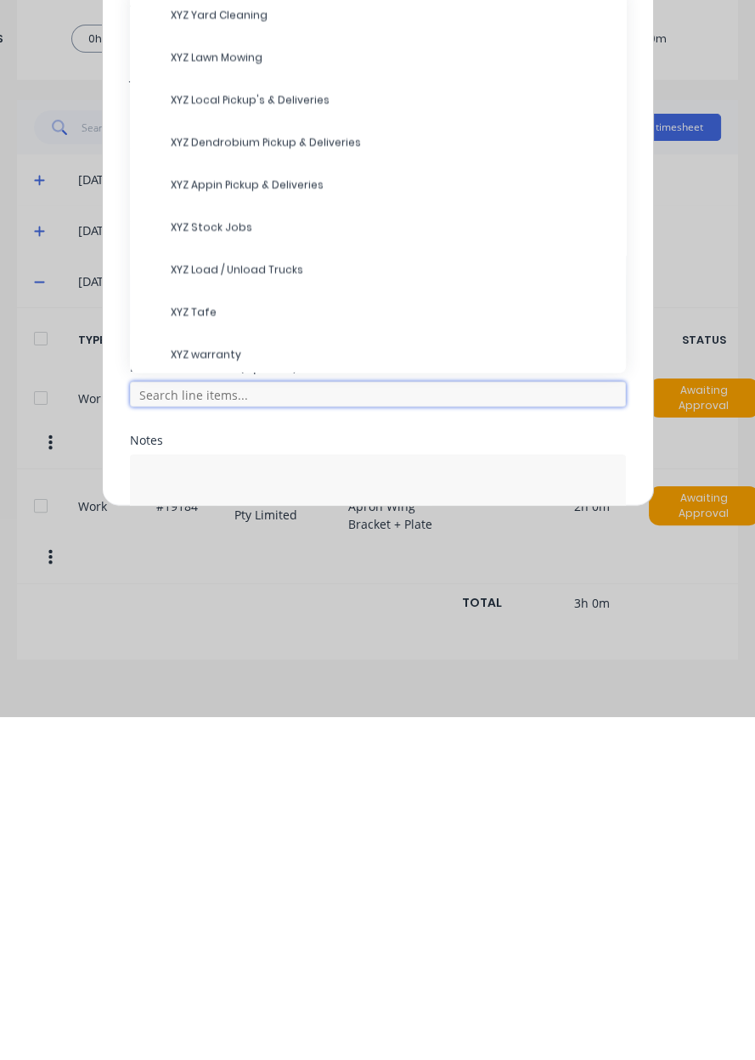
scroll to position [169, 0]
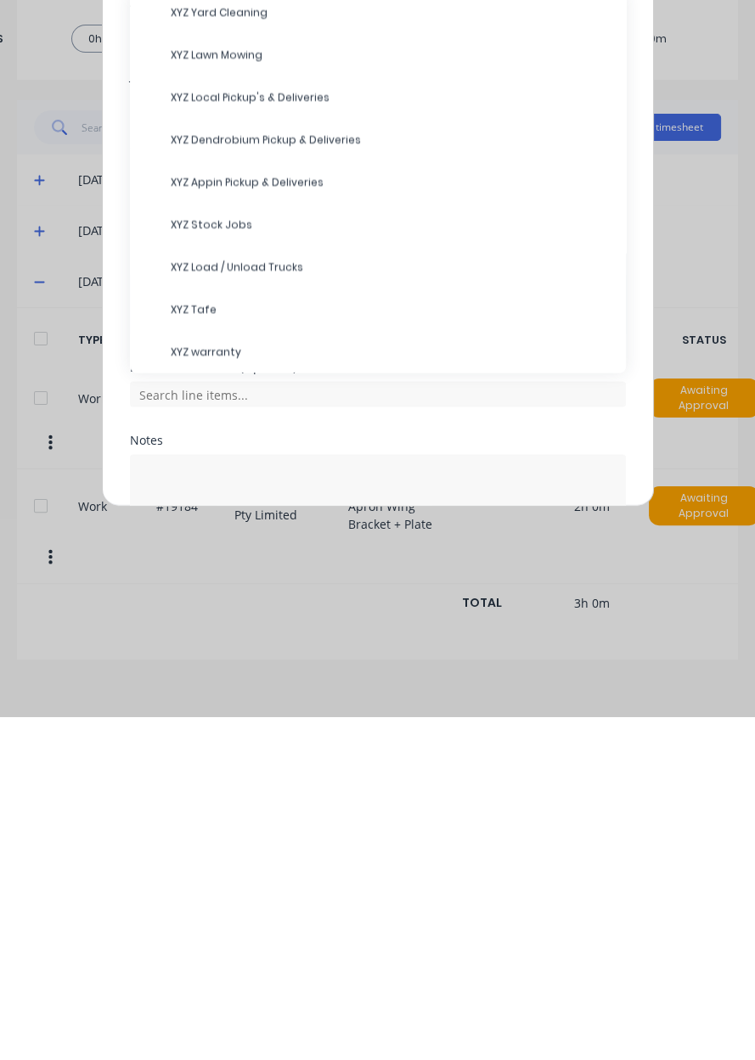
click at [280, 608] on span "XYZ Load / Unload Trucks" at bounding box center [391, 610] width 441 height 15
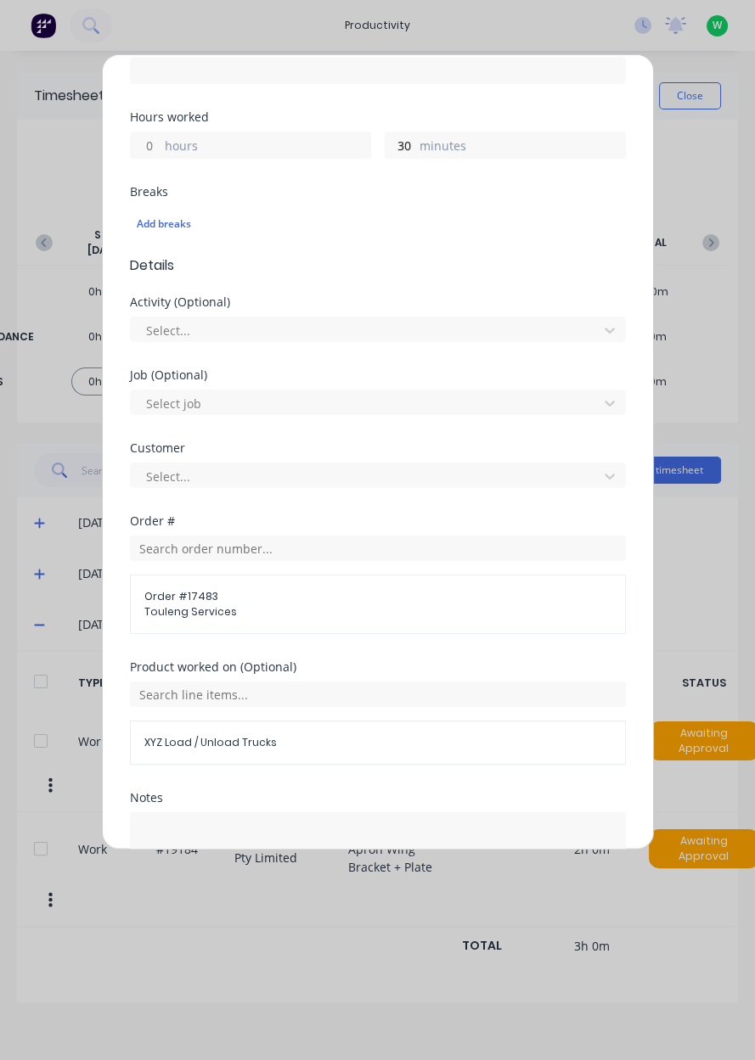
scroll to position [469, 0]
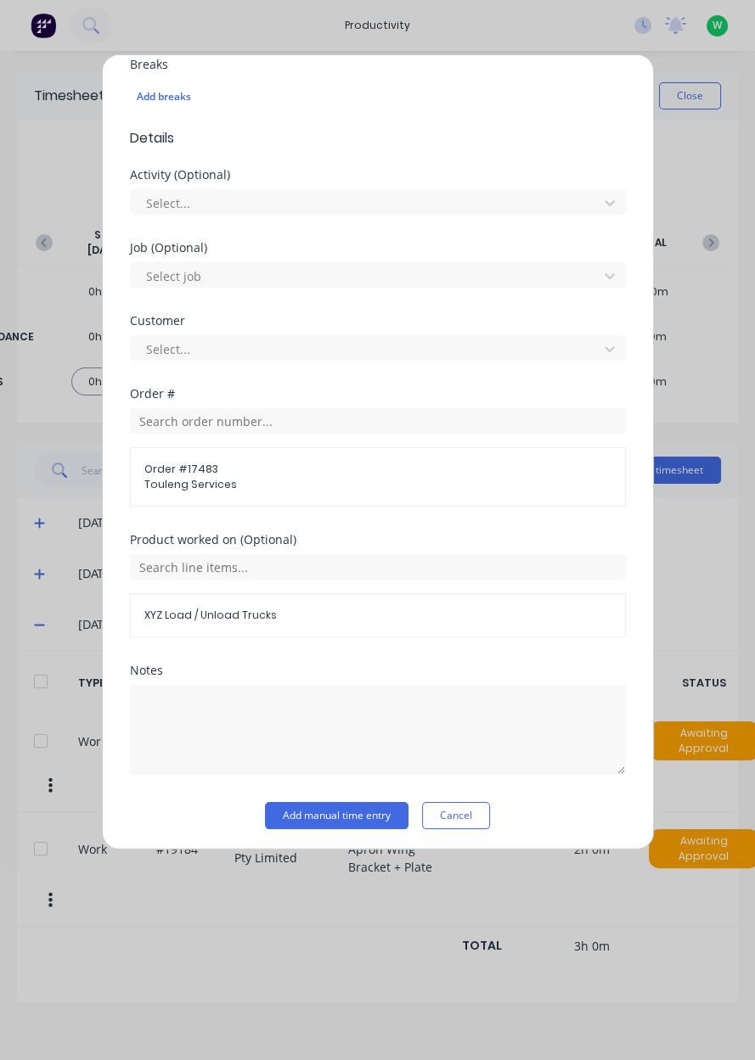
click at [346, 812] on button "Add manual time entry" at bounding box center [336, 815] width 143 height 27
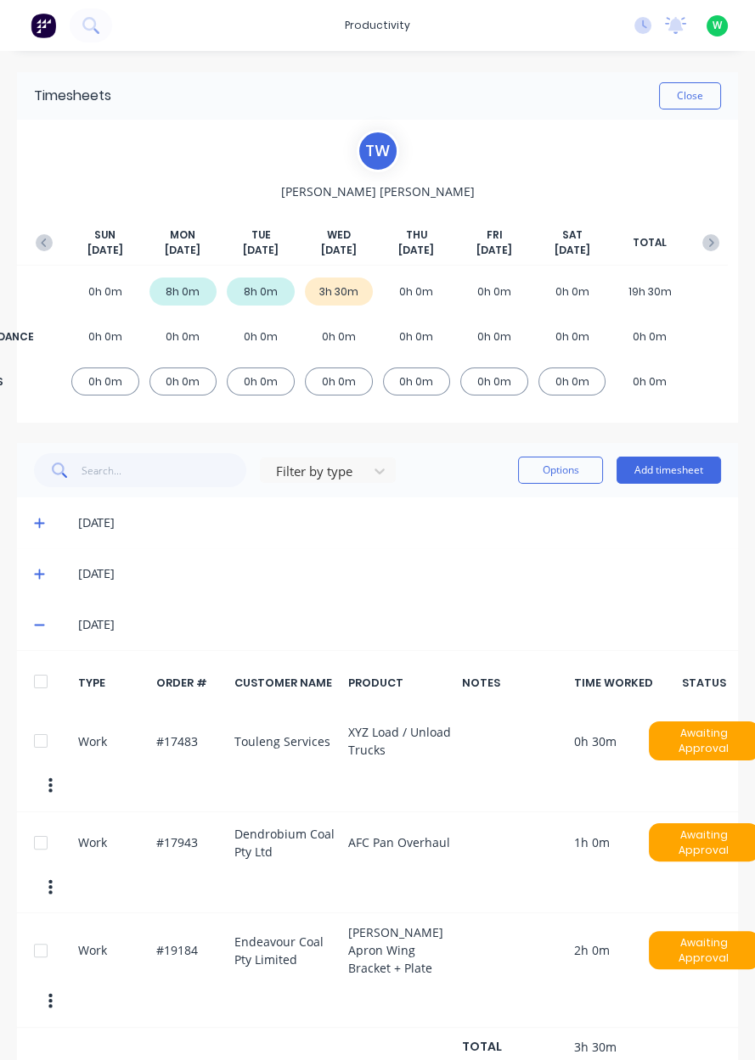
click at [669, 475] on button "Add timesheet" at bounding box center [668, 470] width 104 height 27
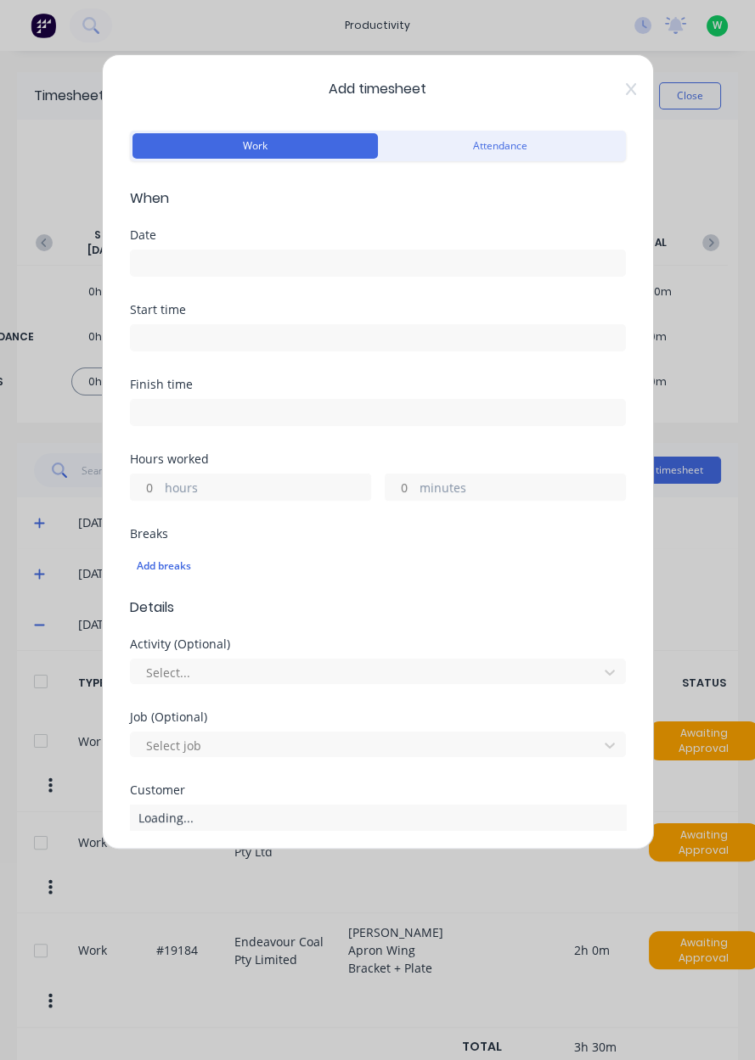
click at [380, 266] on input at bounding box center [378, 262] width 494 height 25
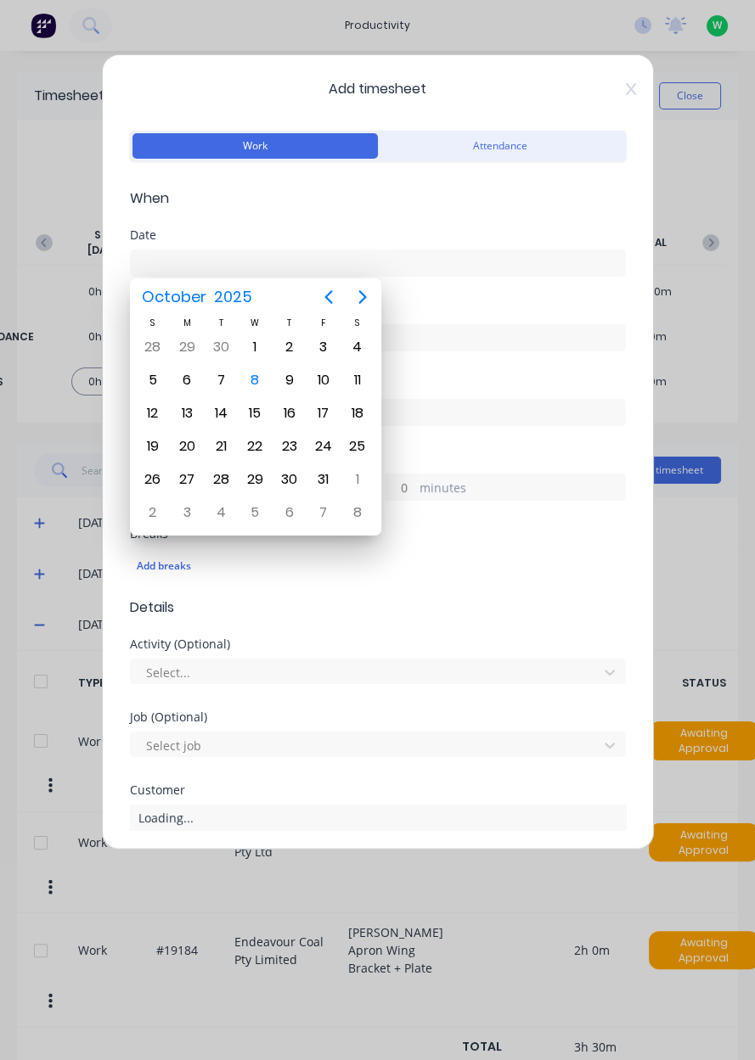
click at [256, 375] on div "8" at bounding box center [254, 379] width 25 height 25
type input "[DATE]"
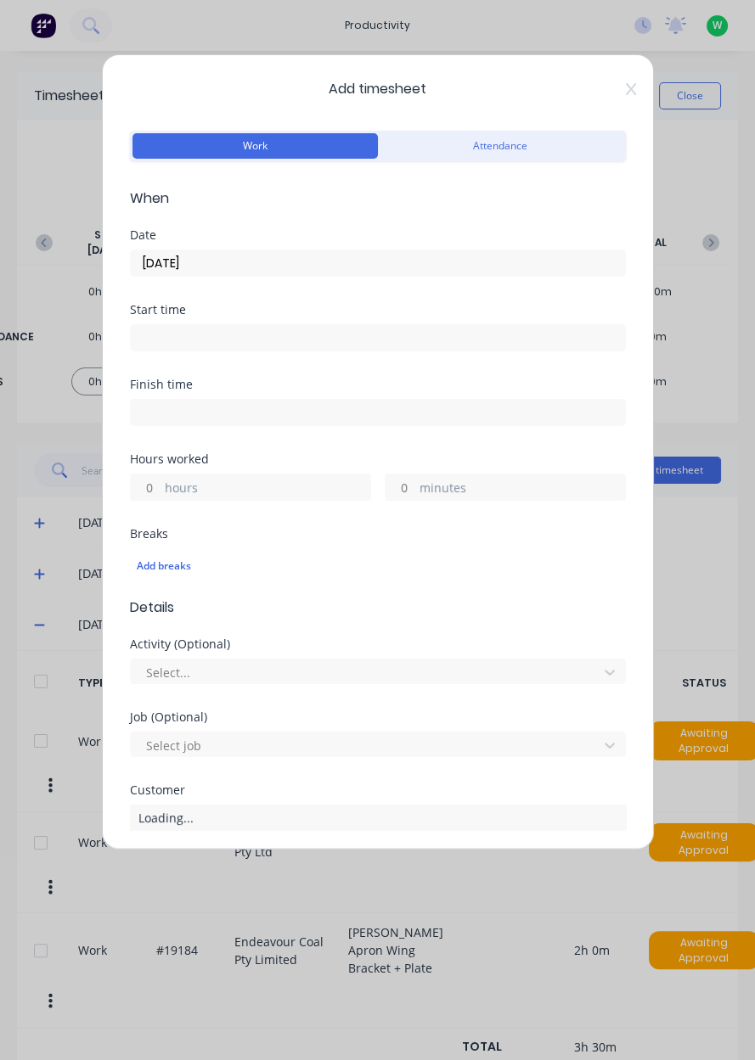
click at [283, 487] on label "hours" at bounding box center [267, 489] width 205 height 21
click at [160, 487] on input "hours" at bounding box center [146, 486] width 30 height 25
type input "4.5"
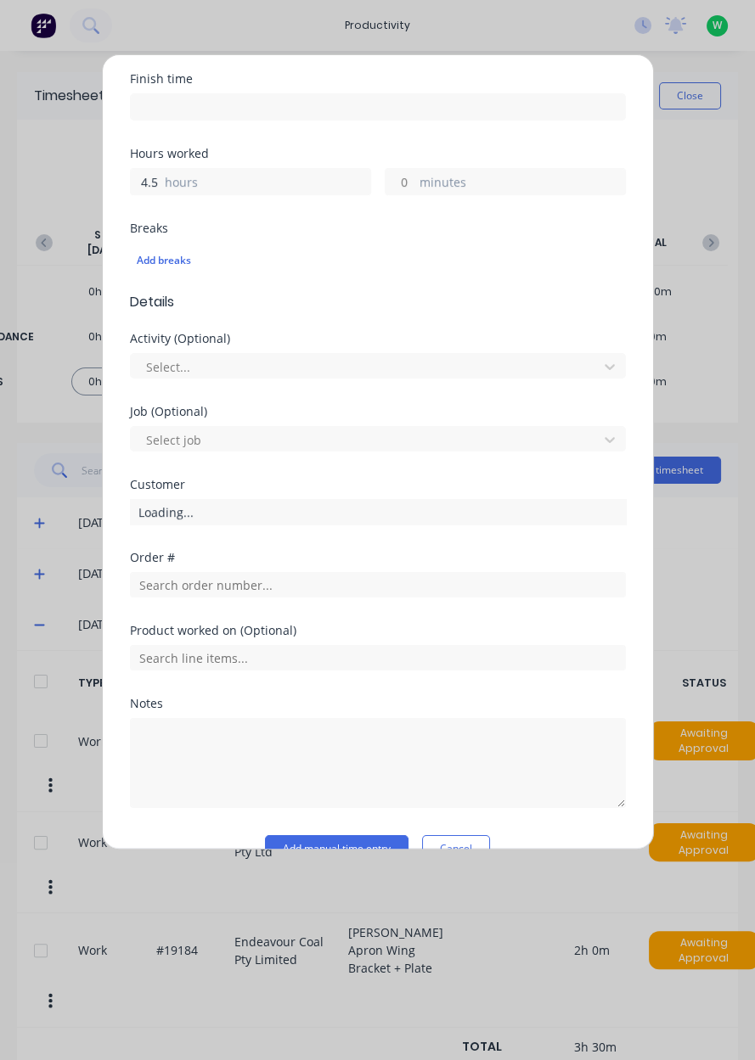
scroll to position [339, 0]
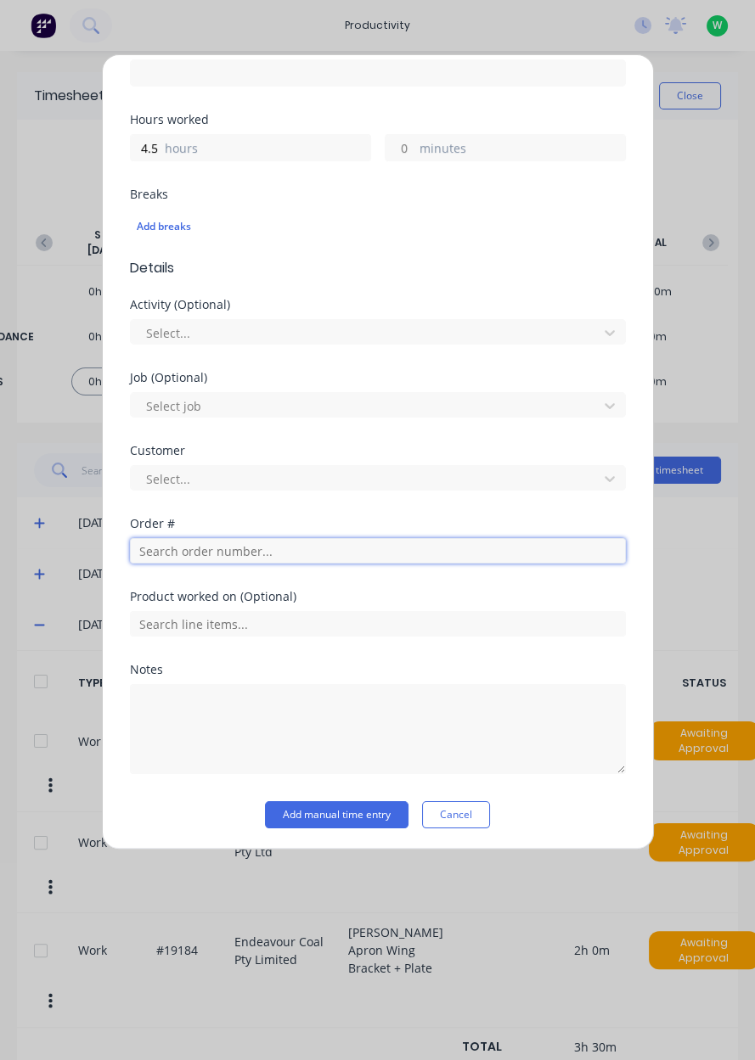
click at [294, 553] on input "text" at bounding box center [378, 550] width 496 height 25
type input "17483"
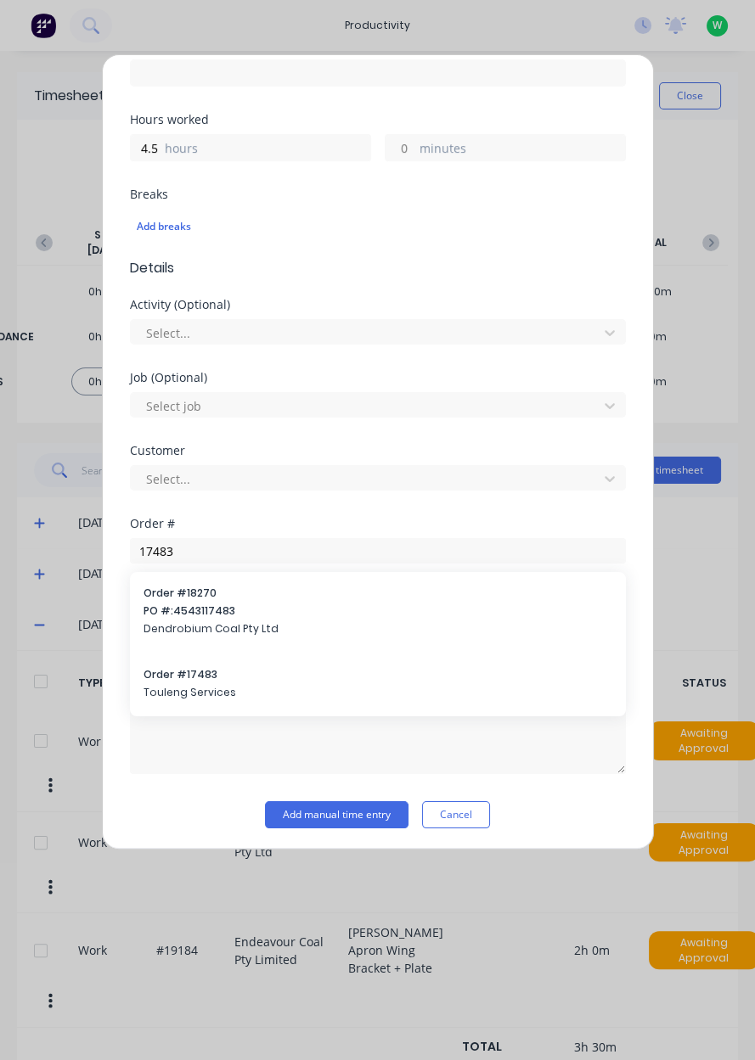
click at [217, 674] on span "Order # 17483" at bounding box center [377, 674] width 468 height 15
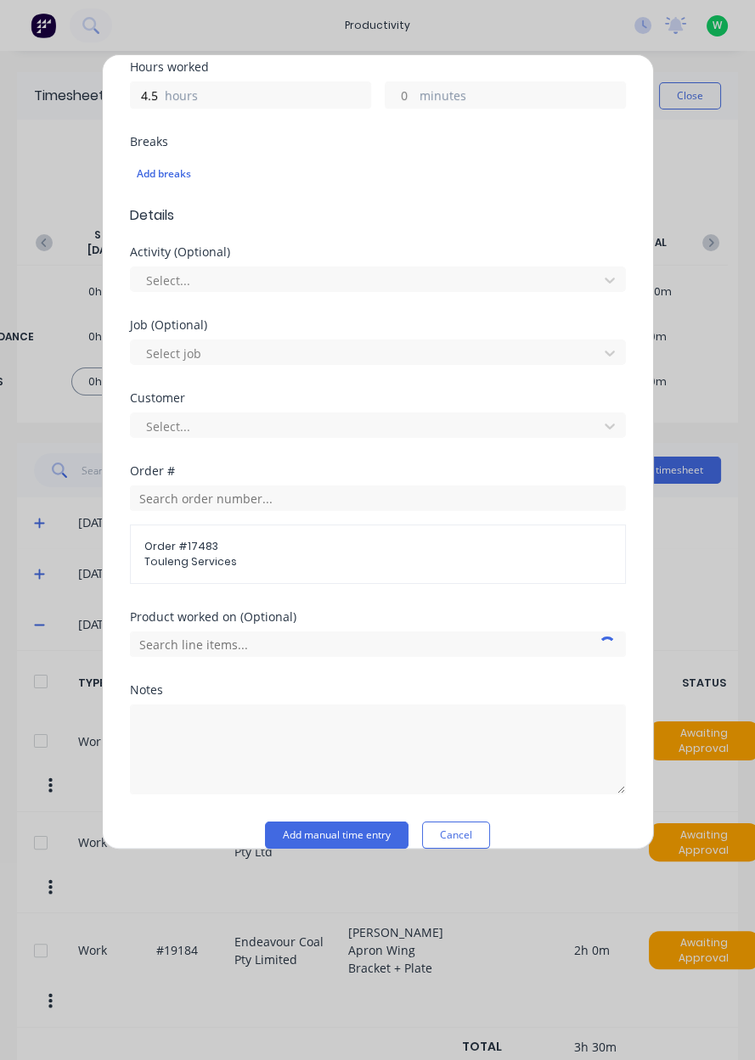
scroll to position [412, 0]
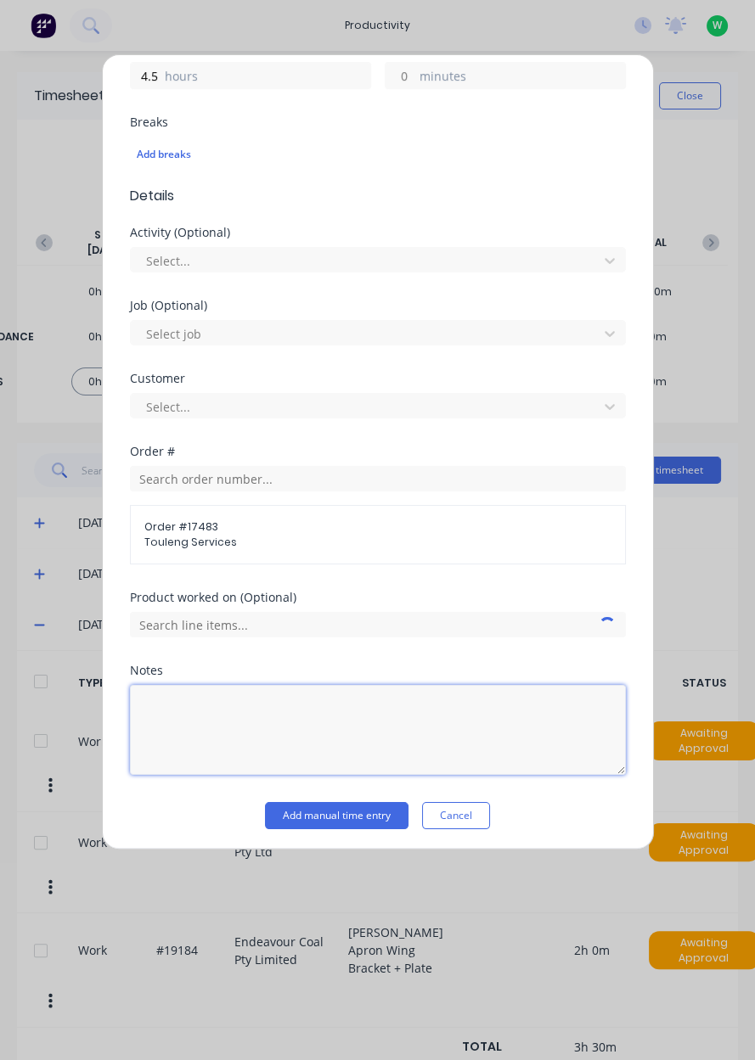
click at [310, 714] on textarea at bounding box center [378, 730] width 496 height 90
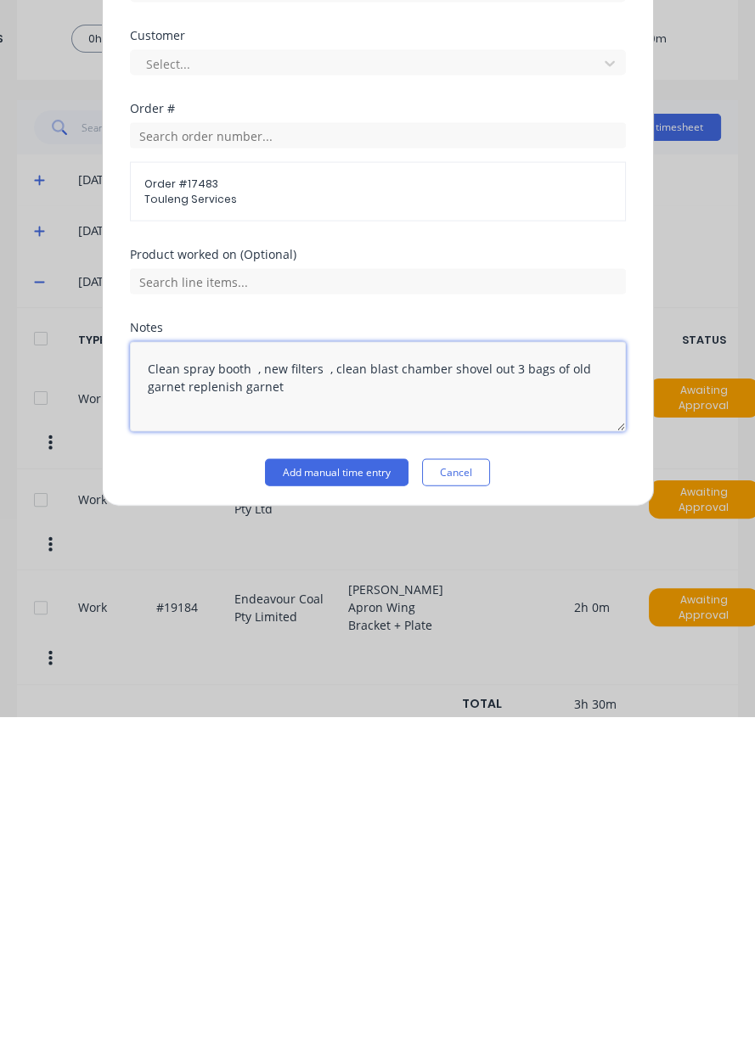
click at [325, 710] on textarea "Clean spray booth , new filters , clean blast chamber shovel out 3 bags of old …" at bounding box center [378, 730] width 496 height 90
type textarea "Clean spray booth , new filters , stock paint , clean blast chamber shovel out …"
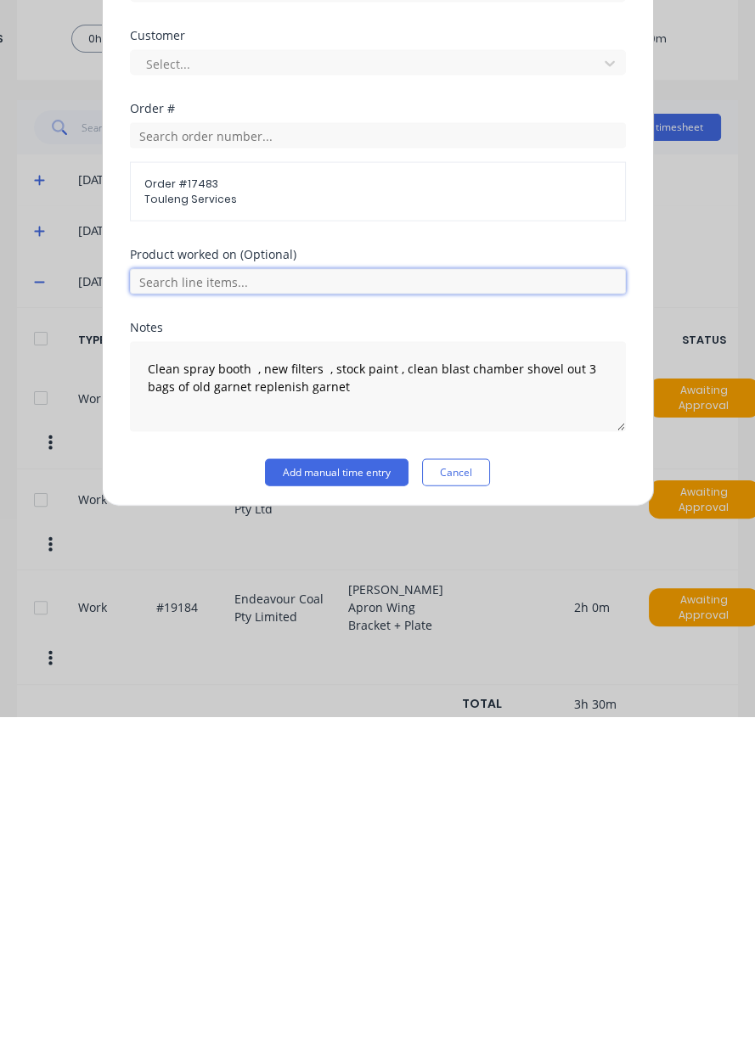
click at [343, 624] on input "text" at bounding box center [378, 624] width 496 height 25
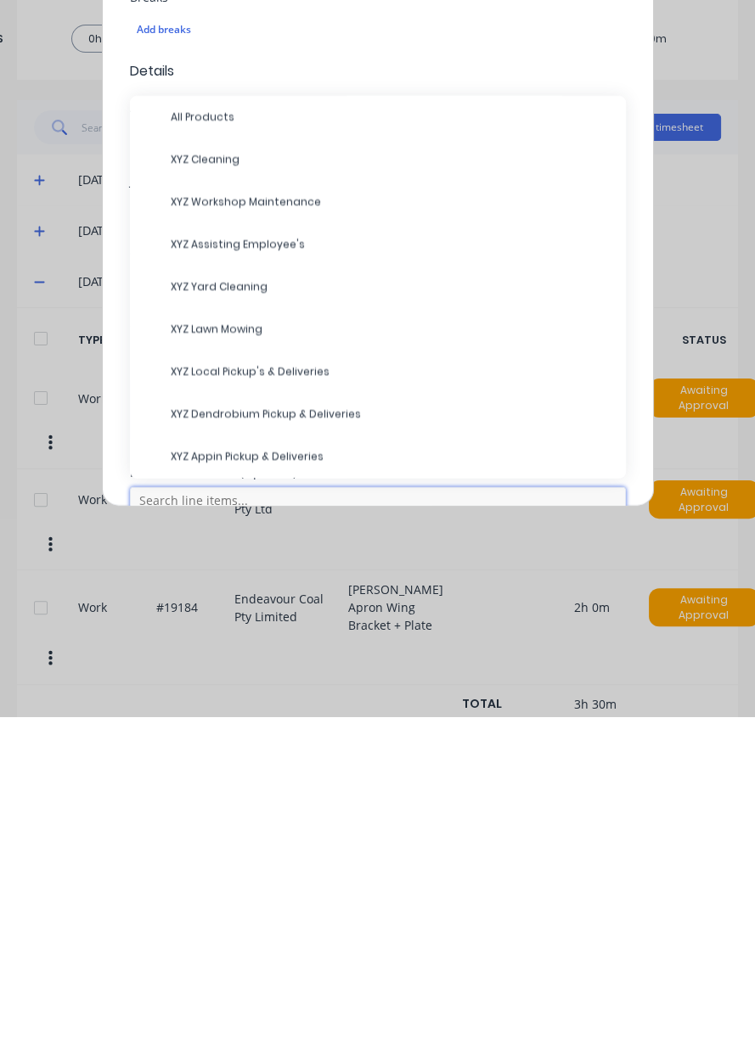
scroll to position [194, 0]
click at [289, 541] on span "XYZ Workshop Maintenance" at bounding box center [391, 544] width 441 height 15
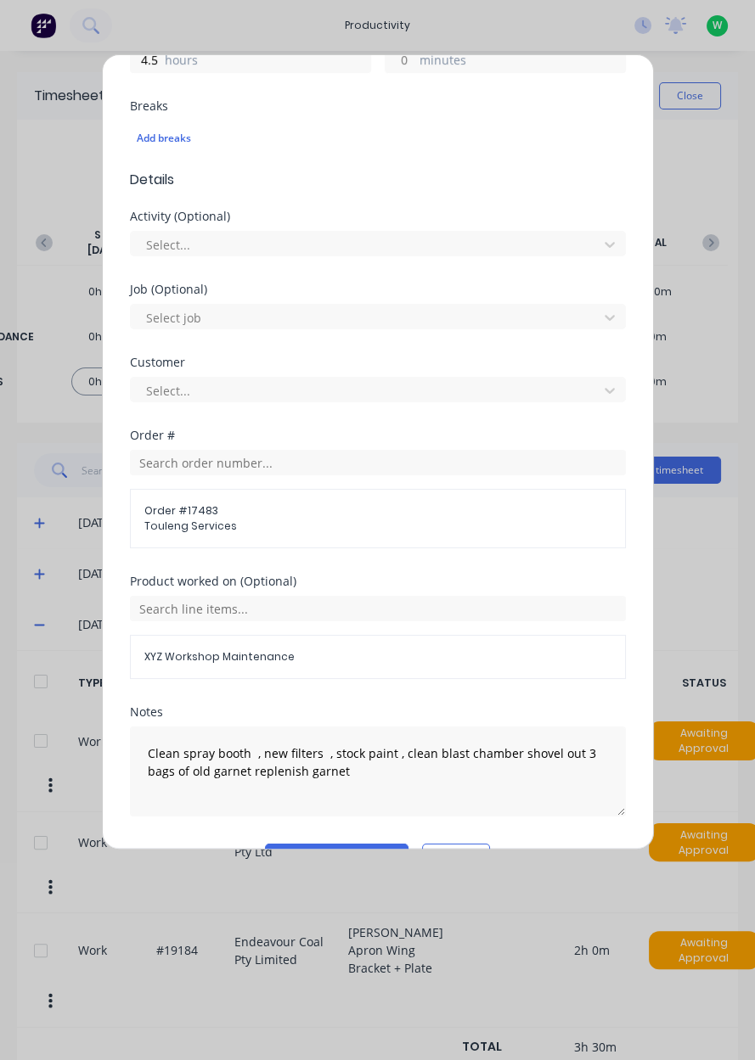
scroll to position [469, 0]
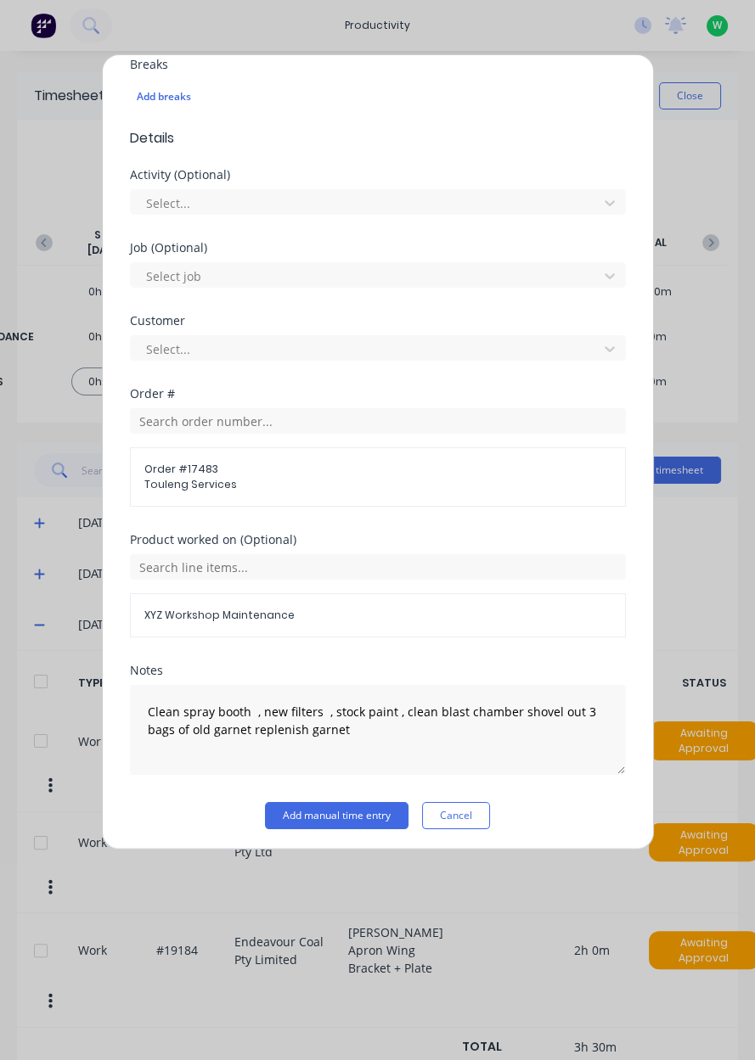
click at [352, 811] on button "Add manual time entry" at bounding box center [336, 815] width 143 height 27
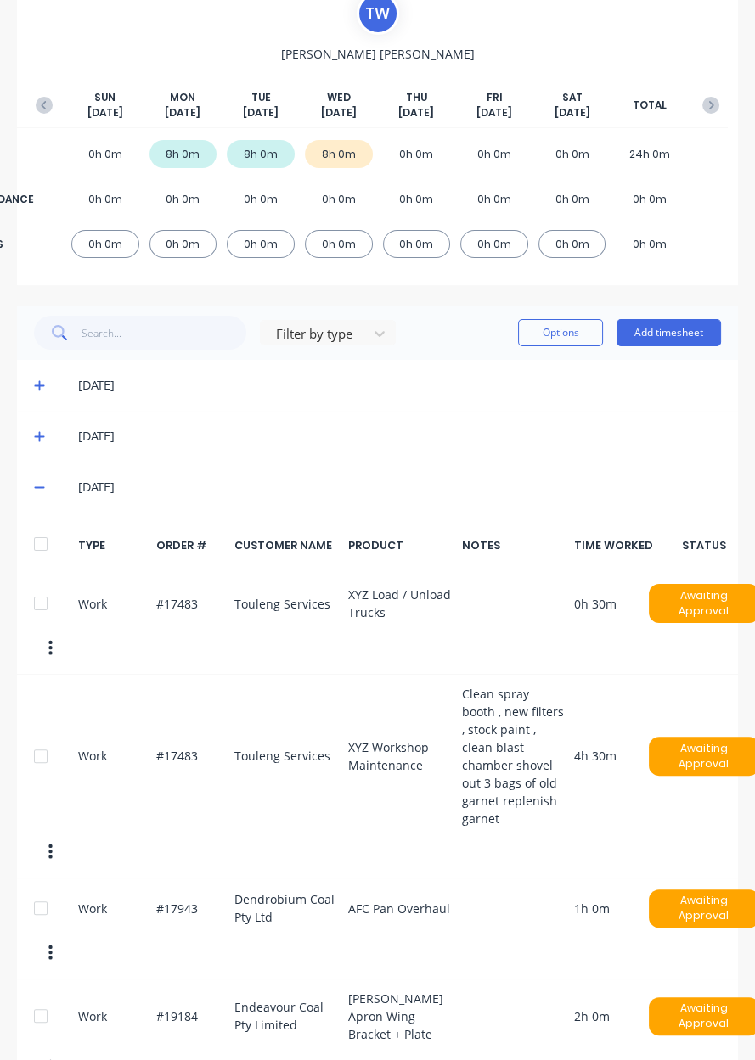
scroll to position [157, 0]
